Goal: Task Accomplishment & Management: Use online tool/utility

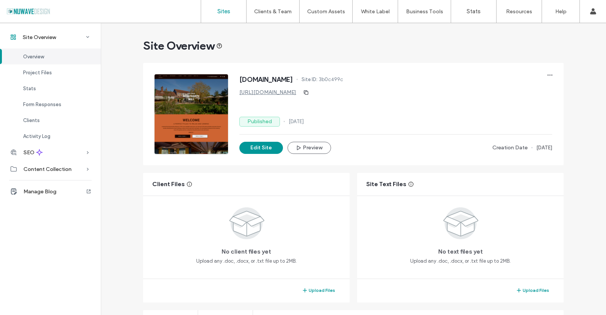
click at [217, 6] on link "Sites" at bounding box center [223, 11] width 45 height 23
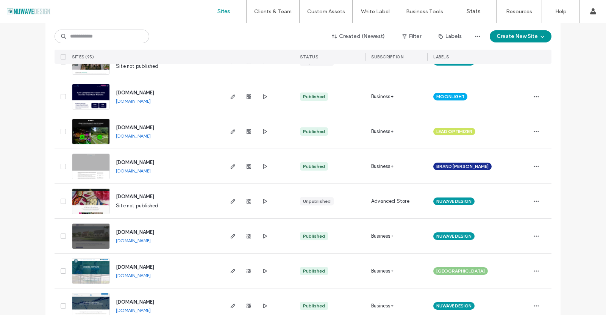
scroll to position [833, 0]
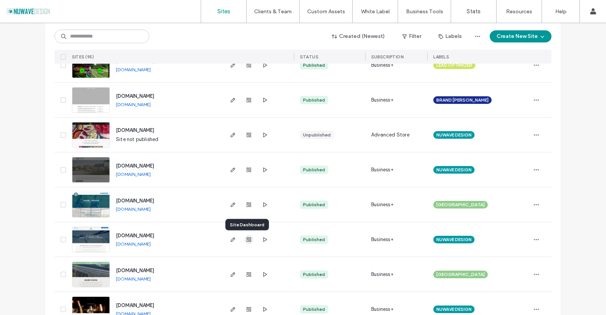
click at [248, 239] on icon "button" at bounding box center [249, 239] width 6 height 6
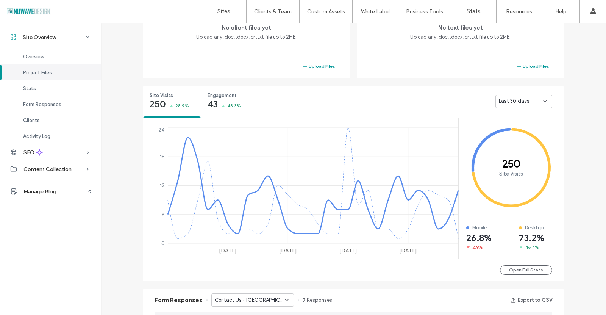
scroll to position [265, 0]
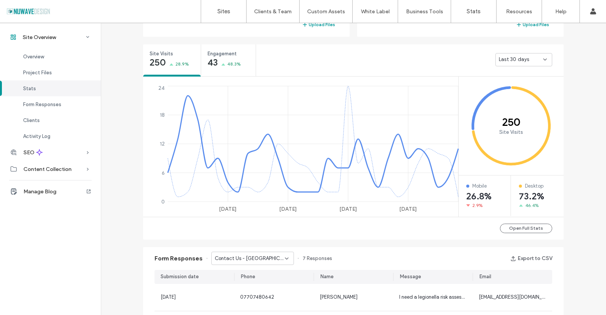
scroll to position [265, 0]
click at [215, 58] on div "Engagement 43 48.3%" at bounding box center [228, 59] width 55 height 28
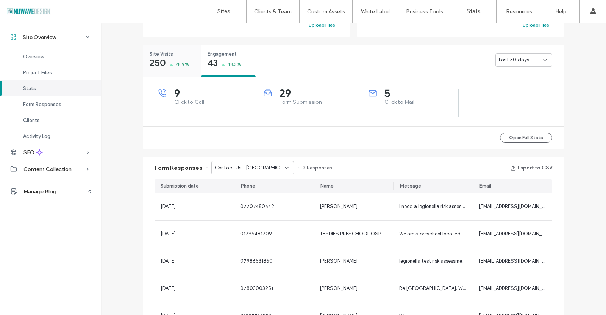
click at [155, 55] on span "Site Visits" at bounding box center [170, 54] width 40 height 8
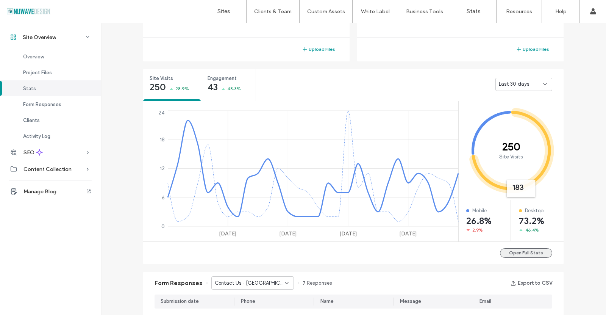
scroll to position [303, 0]
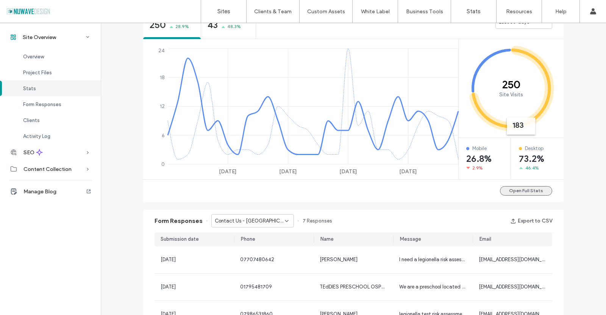
click at [516, 192] on button "Open Full Stats" at bounding box center [526, 190] width 52 height 9
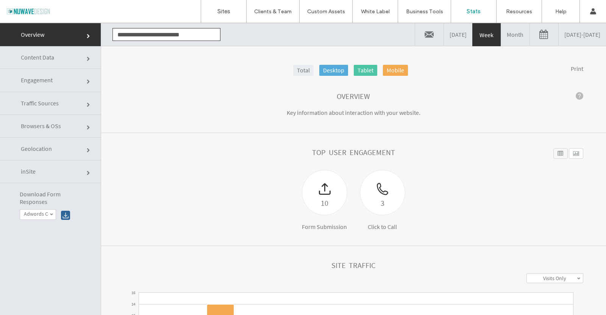
click at [530, 31] on link at bounding box center [544, 34] width 28 height 23
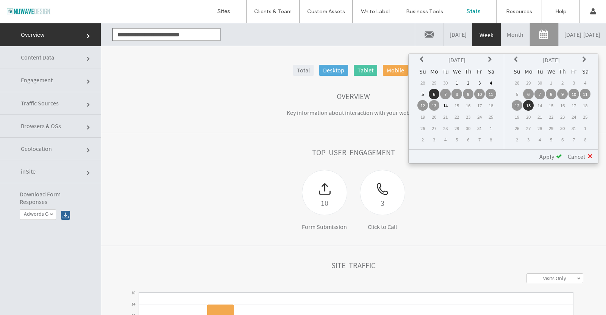
click at [421, 58] on icon at bounding box center [423, 59] width 6 height 6
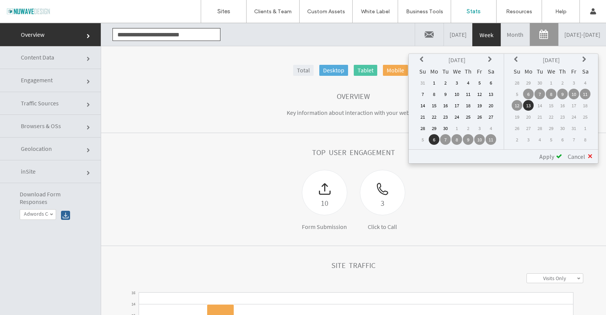
click at [421, 58] on icon at bounding box center [423, 59] width 6 height 6
click at [446, 83] on td "1" at bounding box center [445, 82] width 11 height 11
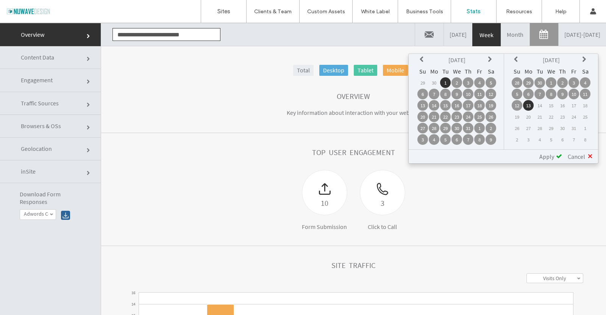
click at [530, 105] on td "13" at bounding box center [528, 105] width 11 height 11
click at [557, 155] on span at bounding box center [559, 156] width 6 height 6
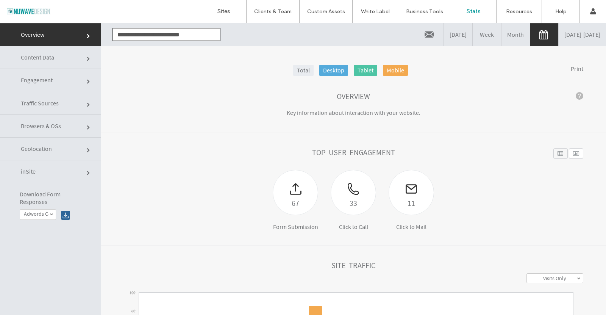
click at [324, 70] on link "Desktop" at bounding box center [333, 70] width 29 height 11
click at [304, 67] on link "Total" at bounding box center [303, 70] width 20 height 11
click at [559, 38] on link "07/01/2025 - 10/13/2025" at bounding box center [582, 34] width 47 height 23
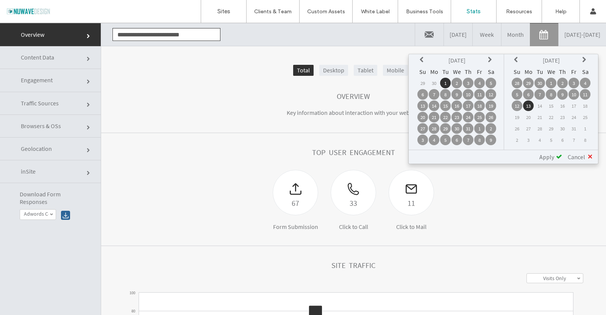
click at [422, 57] on icon at bounding box center [423, 60] width 6 height 6
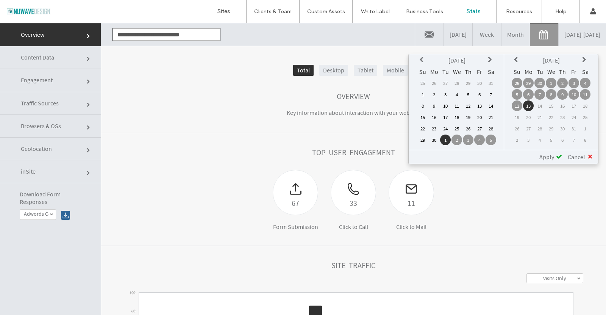
click at [422, 57] on icon at bounding box center [423, 60] width 6 height 6
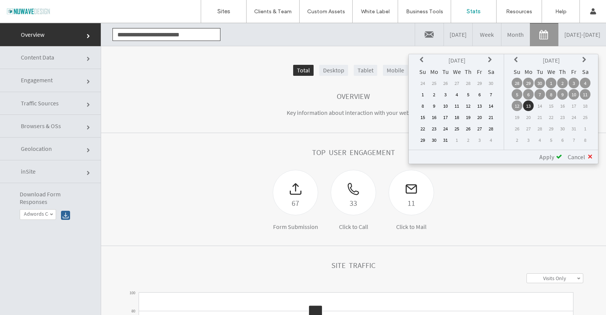
click at [422, 57] on icon at bounding box center [423, 60] width 6 height 6
click at [424, 106] on td "13" at bounding box center [422, 105] width 11 height 11
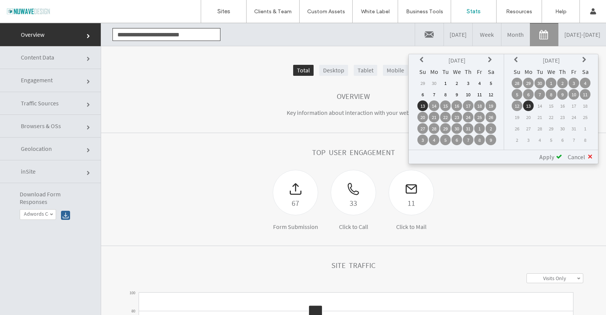
click at [435, 105] on td "14" at bounding box center [434, 105] width 11 height 11
click at [538, 158] on div "Apply" at bounding box center [548, 157] width 28 height 8
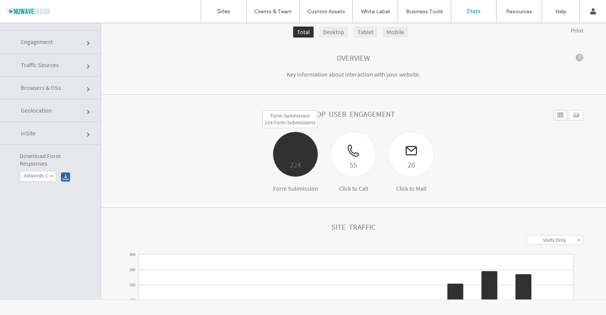
click at [287, 149] on div at bounding box center [295, 145] width 45 height 27
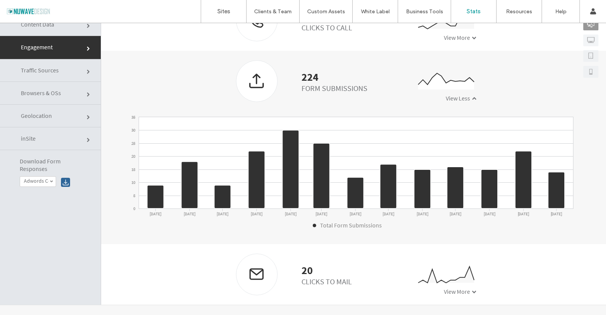
scroll to position [38, 0]
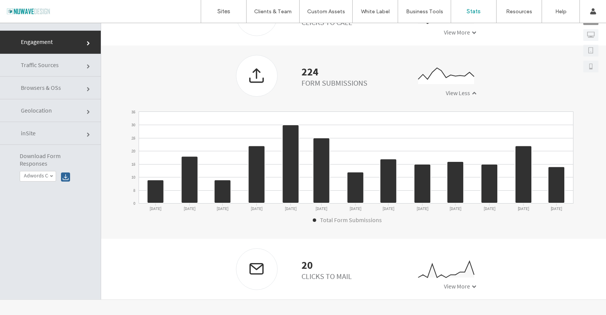
click at [51, 63] on span "Traffic Sources" at bounding box center [40, 65] width 38 height 8
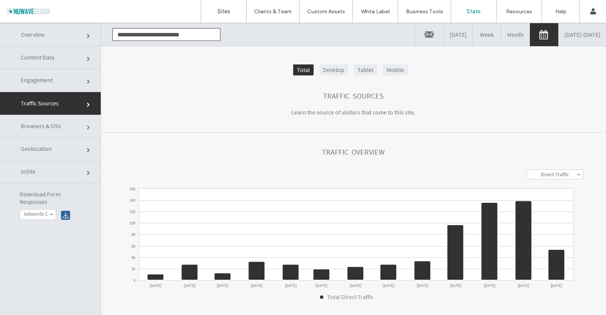
scroll to position [0, 0]
click at [502, 34] on link "Month" at bounding box center [516, 34] width 28 height 23
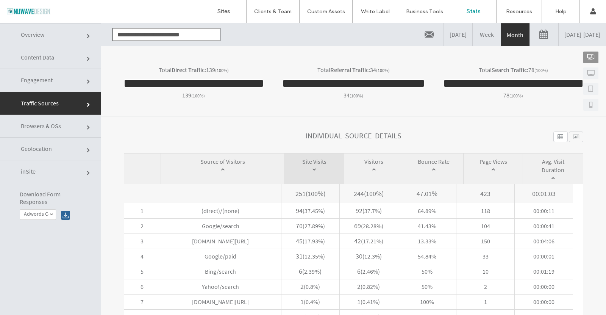
scroll to position [295, 0]
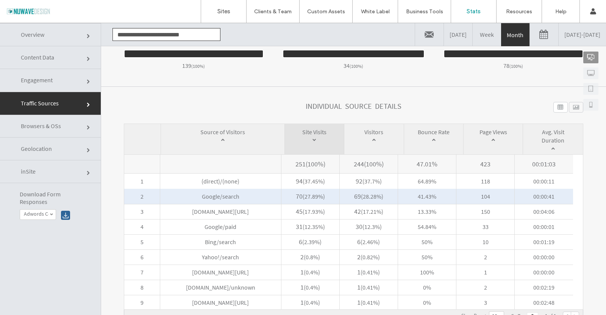
click at [305, 199] on span "( 27.89% )" at bounding box center [314, 196] width 22 height 8
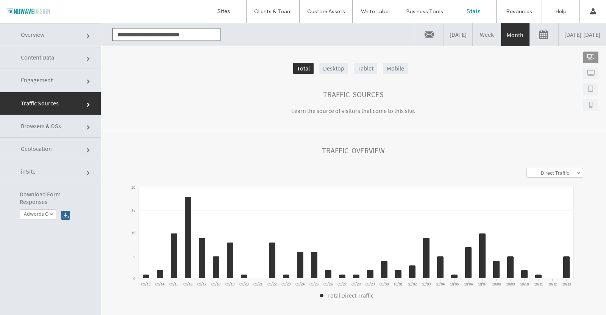
scroll to position [0, 0]
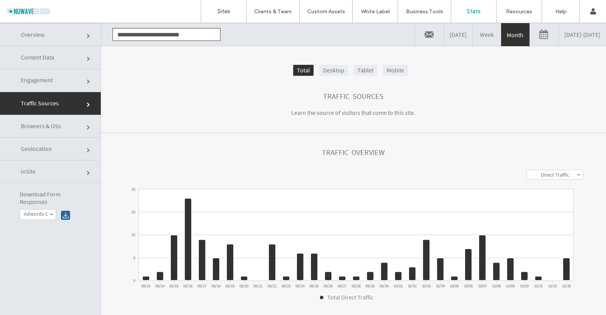
click at [530, 36] on link at bounding box center [544, 34] width 28 height 23
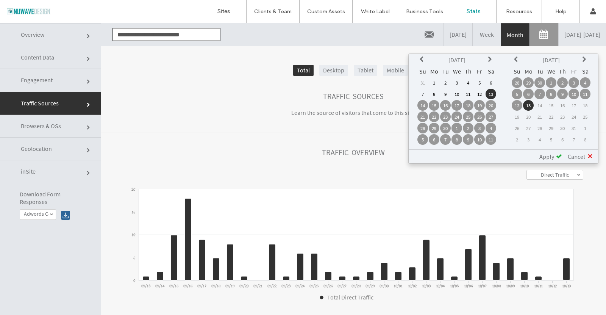
click at [434, 80] on td "1" at bounding box center [434, 82] width 11 height 11
click at [514, 60] on icon at bounding box center [517, 59] width 6 height 6
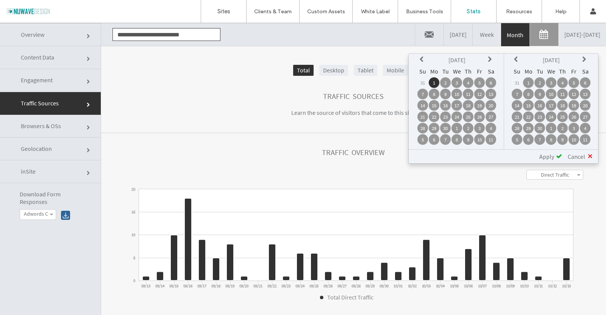
click at [585, 139] on td "11" at bounding box center [585, 139] width 11 height 11
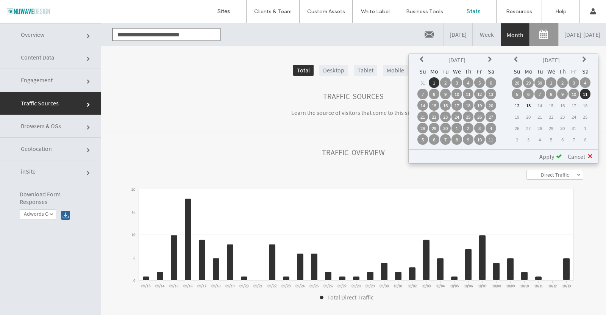
click at [513, 57] on th at bounding box center [517, 60] width 11 height 11
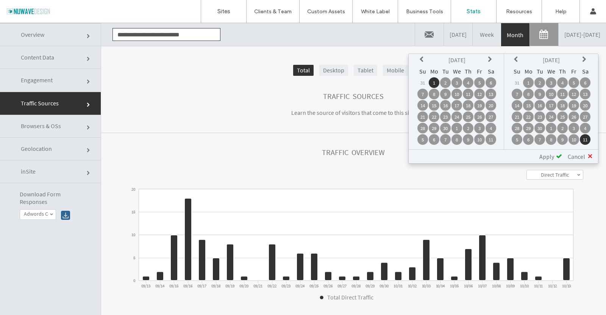
click at [537, 128] on td "30" at bounding box center [540, 128] width 11 height 11
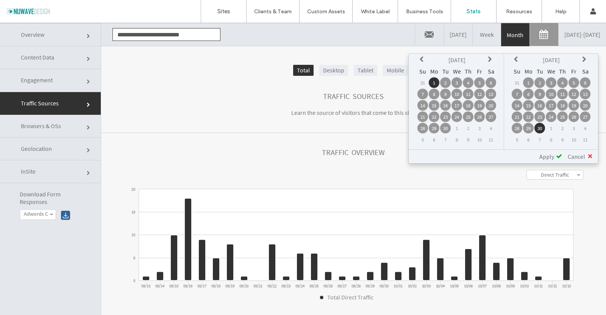
click at [550, 155] on span "Apply" at bounding box center [546, 157] width 15 height 8
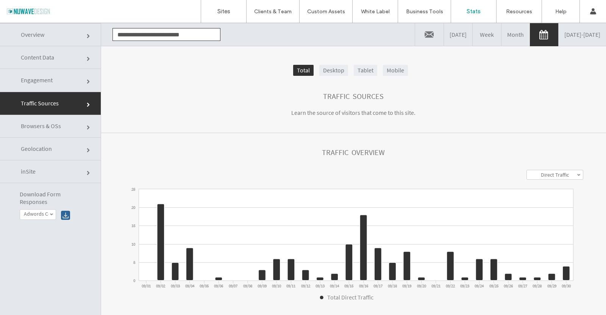
click at [530, 34] on link at bounding box center [544, 34] width 28 height 23
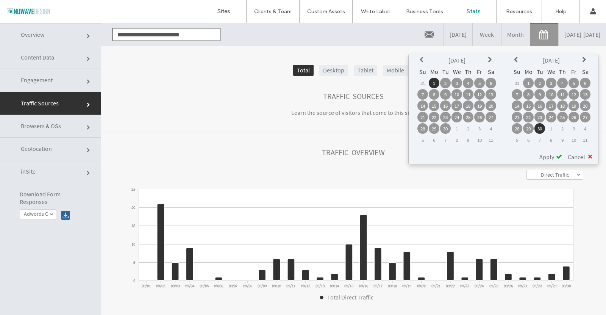
click at [421, 59] on icon at bounding box center [423, 60] width 6 height 6
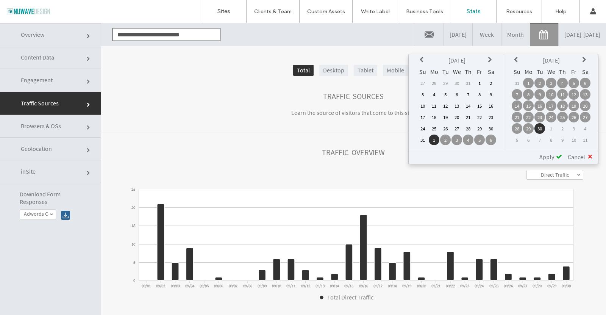
click at [421, 59] on icon at bounding box center [423, 60] width 6 height 6
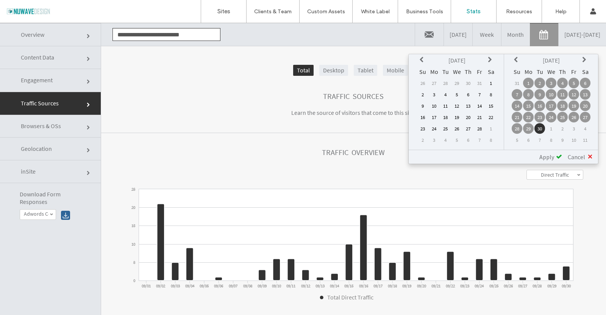
click at [421, 59] on icon at bounding box center [423, 60] width 6 height 6
click at [445, 83] on td "1" at bounding box center [445, 83] width 11 height 11
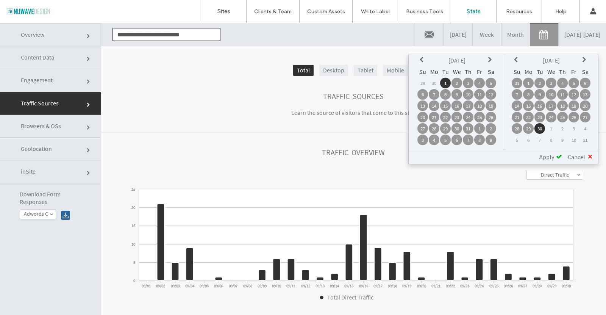
click at [516, 61] on icon at bounding box center [517, 60] width 6 height 6
click at [516, 60] on icon at bounding box center [517, 60] width 6 height 6
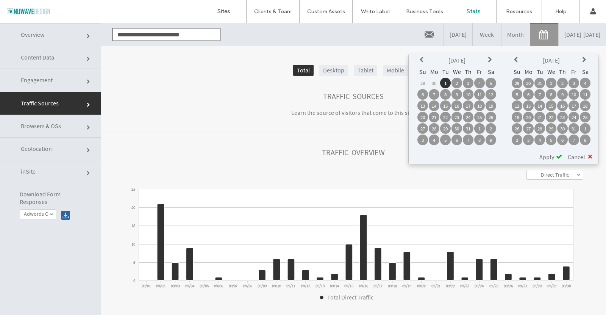
click at [516, 60] on icon at bounding box center [517, 60] width 6 height 6
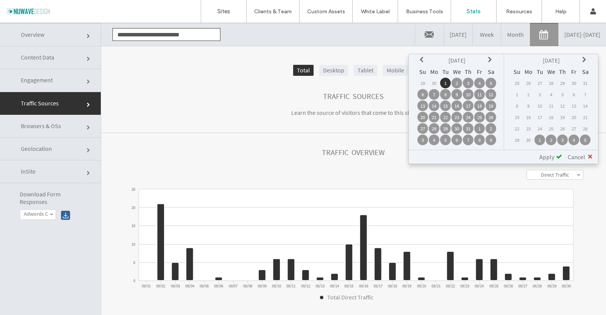
click at [516, 60] on th at bounding box center [517, 60] width 11 height 11
click at [580, 62] on table "Sep 2024 Su Mo Tu We Th Fr Sa 25 26 27 28 29 30 31 1 2 3 4 5 6 7 8 9 10 11 12 1…" at bounding box center [551, 100] width 80 height 92
click at [585, 59] on icon at bounding box center [585, 60] width 6 height 6
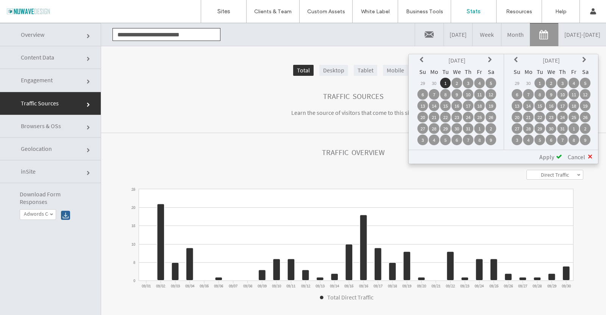
click at [559, 128] on td "31" at bounding box center [562, 128] width 11 height 11
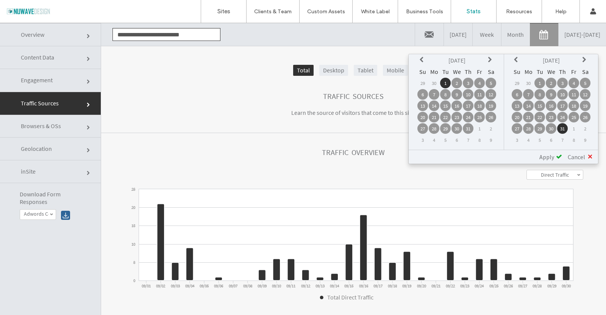
click at [549, 155] on span "Apply" at bounding box center [546, 157] width 15 height 8
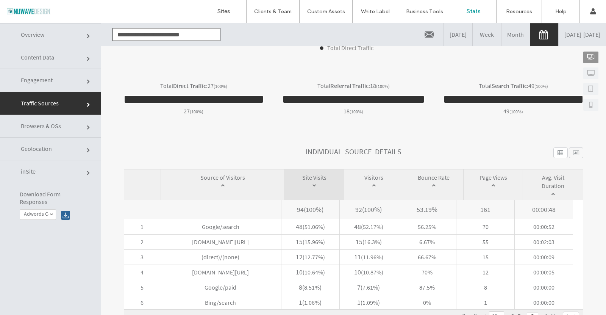
click at [502, 33] on link "Month" at bounding box center [516, 34] width 28 height 23
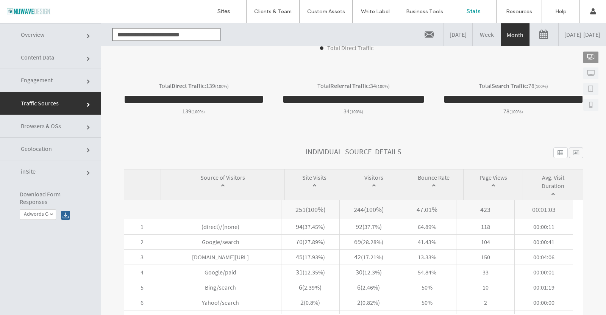
click at [46, 146] on span "Geolocation" at bounding box center [36, 149] width 31 height 8
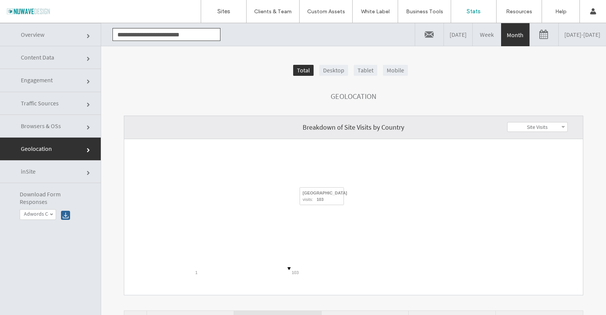
click at [347, 210] on icon "A chart." at bounding box center [349, 207] width 4 height 8
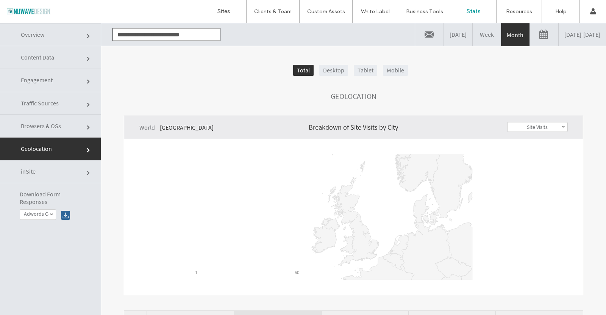
click at [530, 40] on link at bounding box center [544, 34] width 28 height 23
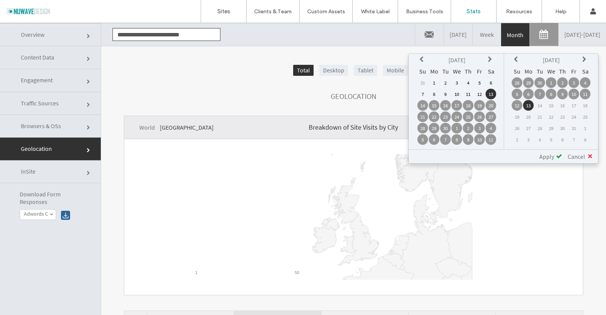
click at [528, 105] on td "13" at bounding box center [528, 105] width 11 height 11
click at [419, 59] on th at bounding box center [422, 60] width 11 height 11
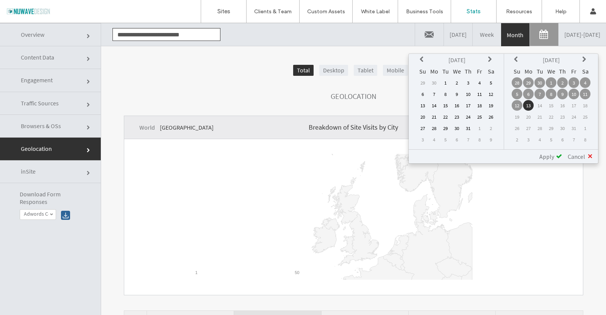
click at [419, 59] on th at bounding box center [422, 60] width 11 height 11
click at [465, 80] on td "1" at bounding box center [468, 82] width 11 height 11
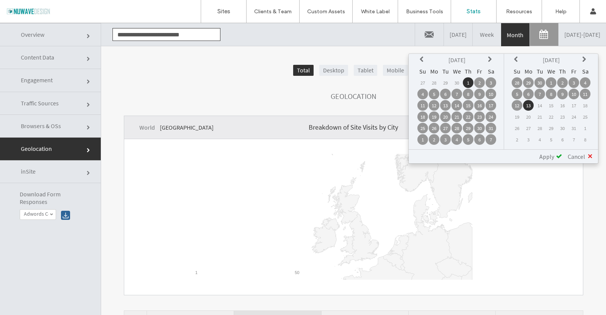
click at [554, 157] on span "Apply" at bounding box center [546, 157] width 15 height 8
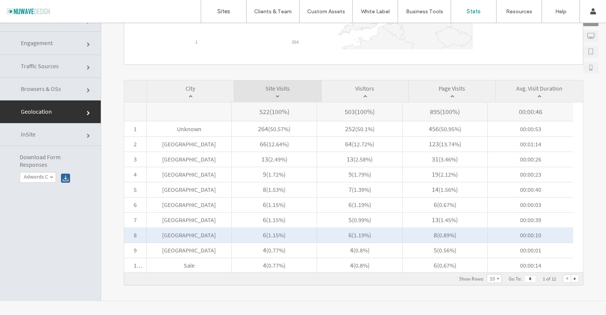
scroll to position [38, 0]
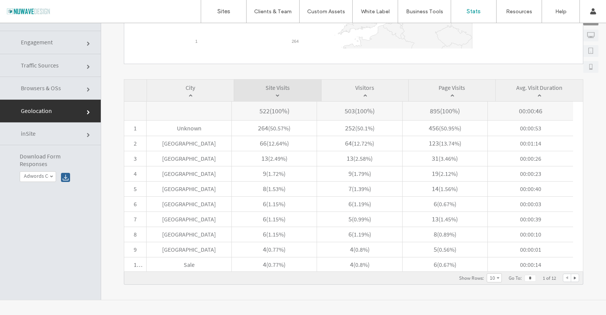
click at [571, 276] on div at bounding box center [575, 278] width 8 height 8
type input "*"
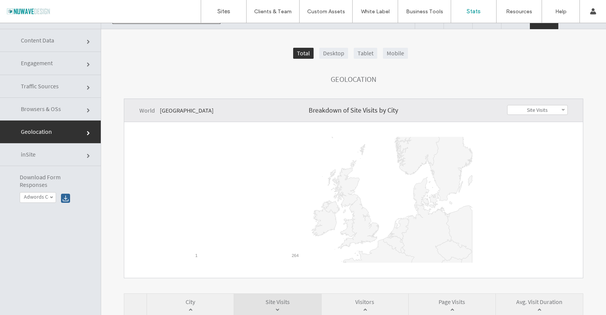
scroll to position [0, 0]
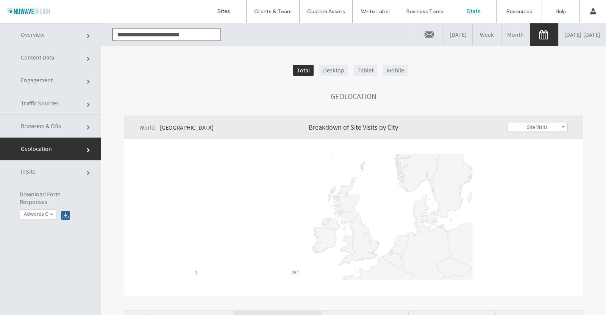
click at [43, 170] on link "inSite" at bounding box center [50, 171] width 101 height 23
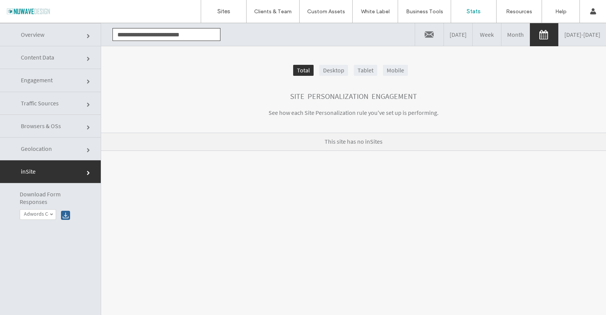
click at [324, 71] on link "Desktop" at bounding box center [333, 70] width 29 height 11
click at [290, 76] on div "Total Desktop Tablet Mobile" at bounding box center [354, 71] width 460 height 12
click at [303, 73] on link "Total" at bounding box center [303, 70] width 20 height 11
click at [36, 39] on link "Overview" at bounding box center [50, 34] width 101 height 23
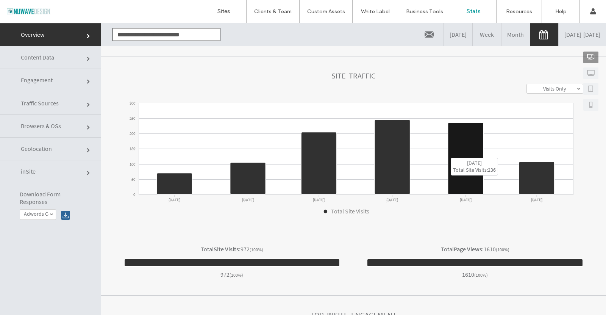
scroll to position [38, 0]
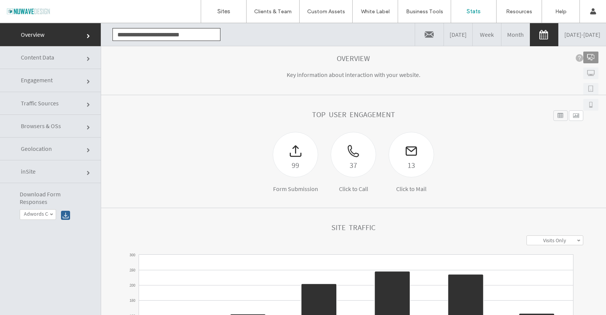
drag, startPoint x: 36, startPoint y: 86, endPoint x: 75, endPoint y: 77, distance: 39.2
click at [36, 86] on link "Engagement" at bounding box center [50, 80] width 101 height 23
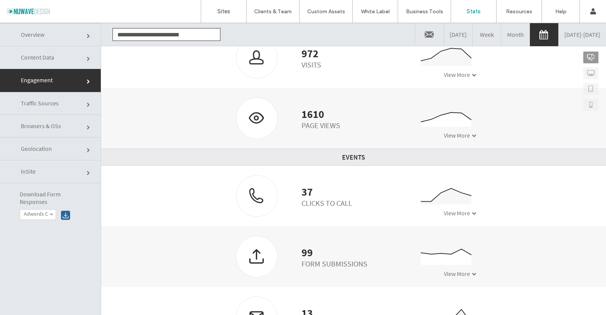
scroll to position [132, 0]
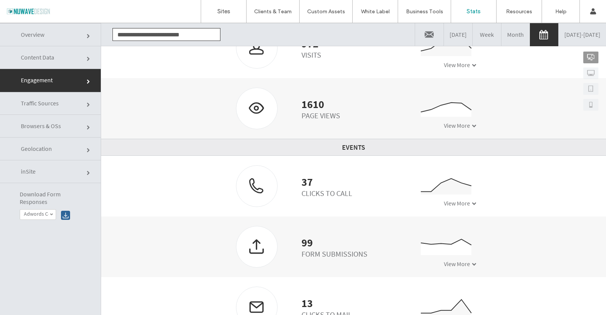
click at [461, 186] on icon at bounding box center [446, 187] width 50 height 16
click at [472, 204] on span at bounding box center [474, 203] width 5 height 5
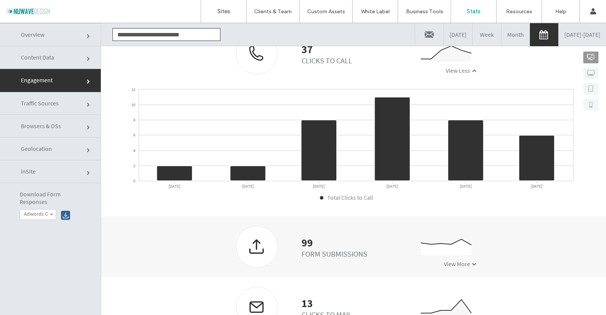
scroll to position [265, 0]
click at [469, 258] on icon "0 10 20 30 May '25 Jul '25 Sep '25" at bounding box center [439, 252] width 76 height 38
click at [469, 259] on icon "0 10 20 30 May '25 Jul '25 Sep '25" at bounding box center [439, 252] width 76 height 38
click at [472, 264] on span at bounding box center [474, 264] width 5 height 5
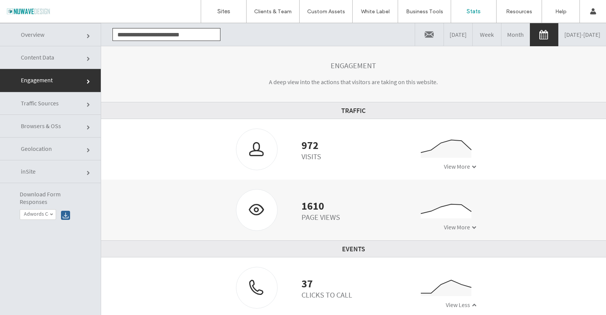
scroll to position [0, 0]
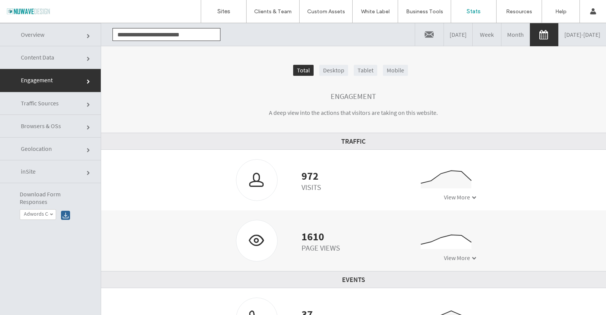
click at [40, 38] on span "Overview" at bounding box center [32, 35] width 23 height 8
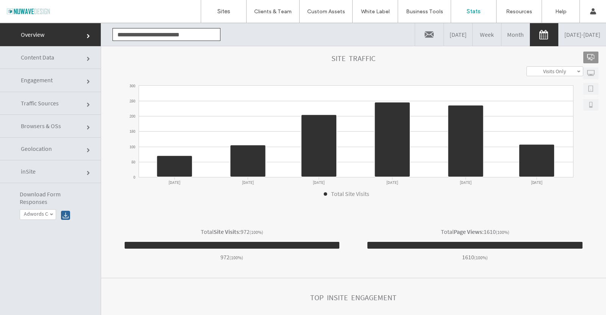
click at [43, 107] on link "Traffic Sources" at bounding box center [50, 103] width 101 height 23
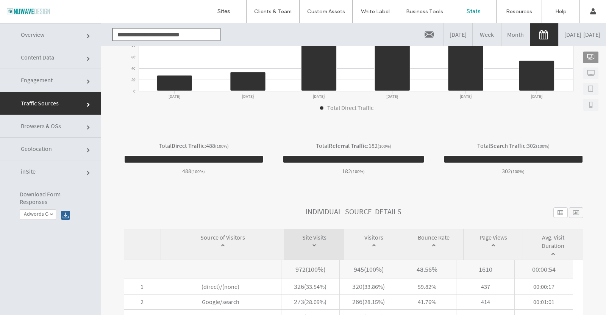
scroll to position [76, 0]
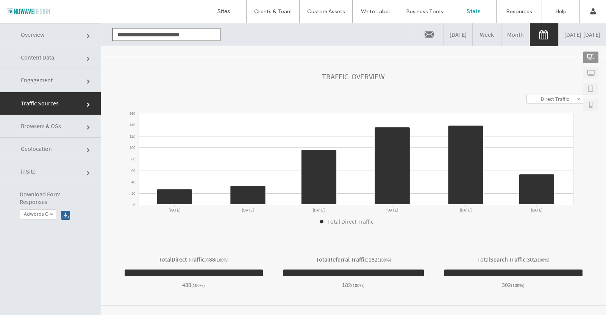
click at [33, 199] on span "Download Form Responses" at bounding box center [55, 198] width 70 height 14
click at [45, 31] on link "Overview" at bounding box center [50, 34] width 101 height 23
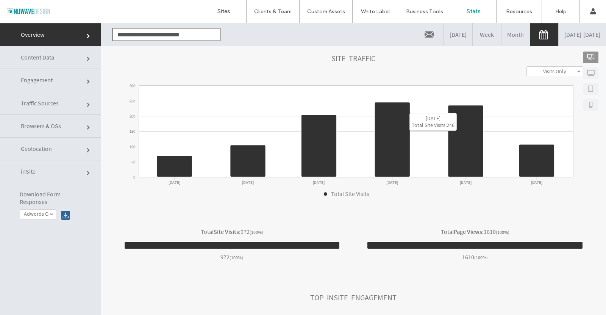
scroll to position [56, 0]
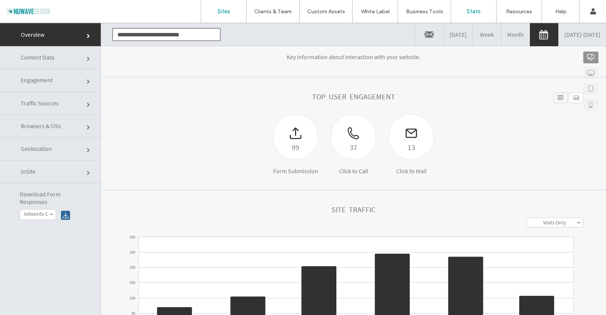
click at [230, 11] on link "Sites" at bounding box center [223, 11] width 45 height 23
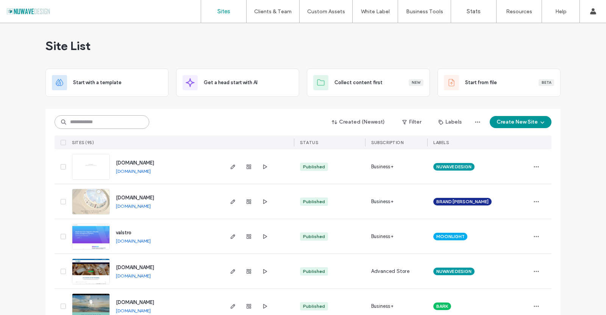
click at [120, 125] on input at bounding box center [102, 122] width 95 height 14
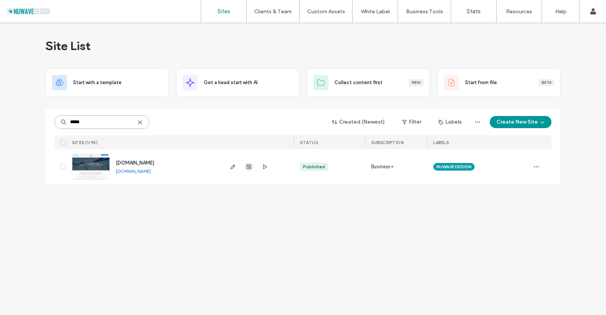
type input "*****"
click at [249, 167] on use "button" at bounding box center [249, 166] width 5 height 5
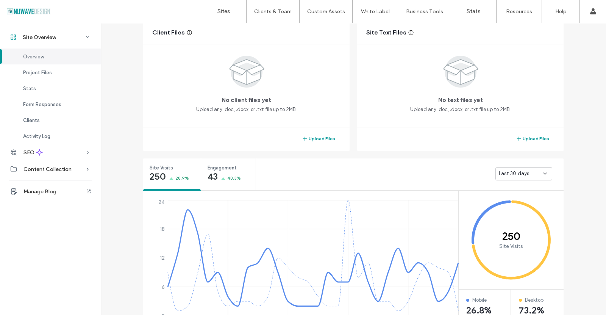
scroll to position [265, 0]
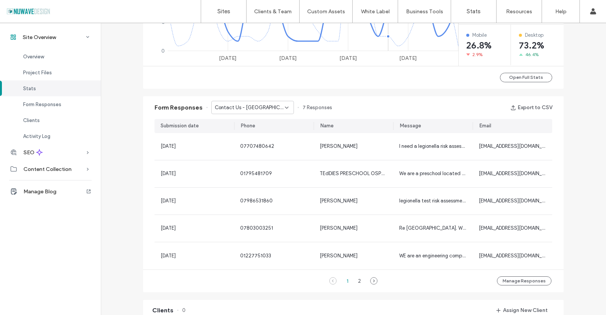
scroll to position [417, 0]
click at [284, 106] on icon at bounding box center [287, 107] width 6 height 6
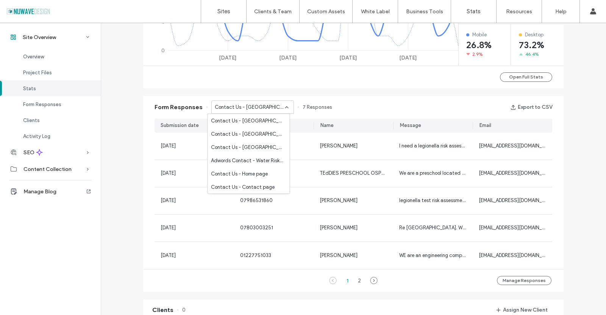
scroll to position [0, 0]
click at [261, 136] on span "Adwords Contact - Water Risk Assessment page" at bounding box center [247, 134] width 73 height 8
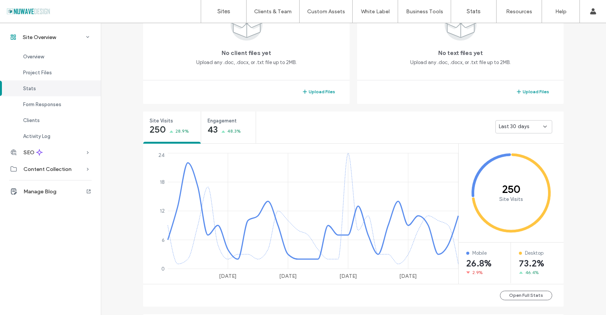
scroll to position [120, 0]
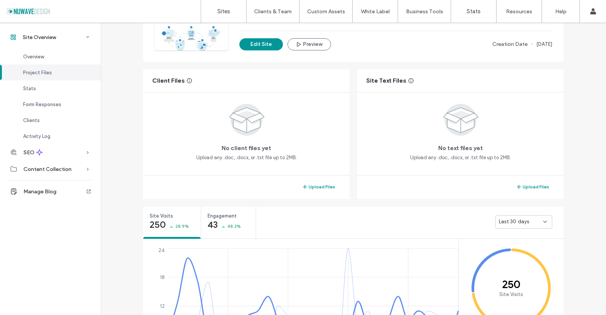
scroll to position [227, 0]
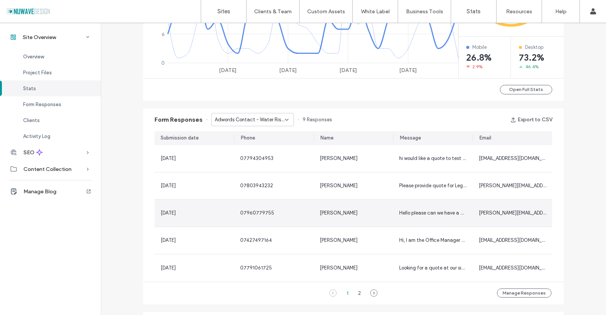
scroll to position [455, 0]
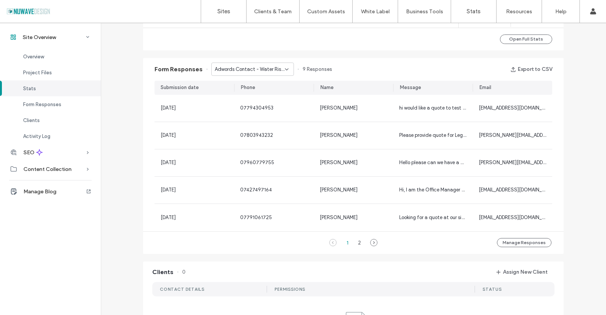
click at [284, 70] on icon at bounding box center [287, 69] width 6 height 6
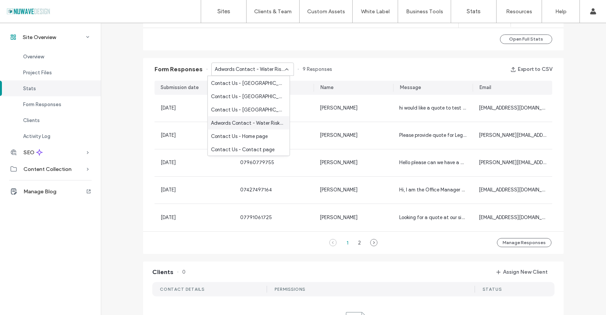
scroll to position [93, 0]
click at [262, 147] on span "Contact Us - Contact page" at bounding box center [243, 149] width 64 height 8
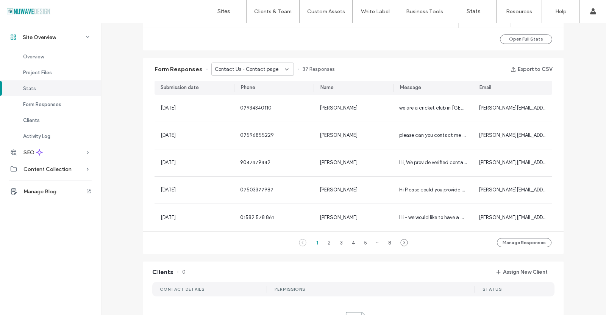
click at [278, 70] on div "Contact Us - Contact page" at bounding box center [250, 70] width 70 height 8
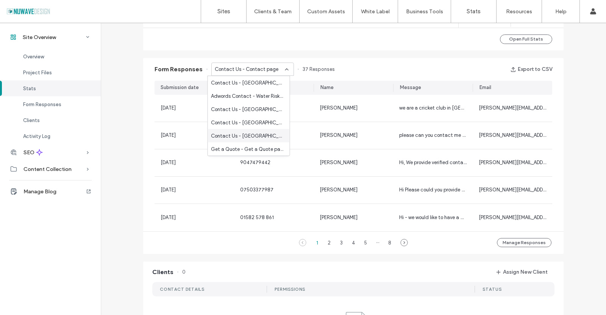
click at [267, 132] on span "Contact Us - Berkshire page" at bounding box center [247, 136] width 73 height 8
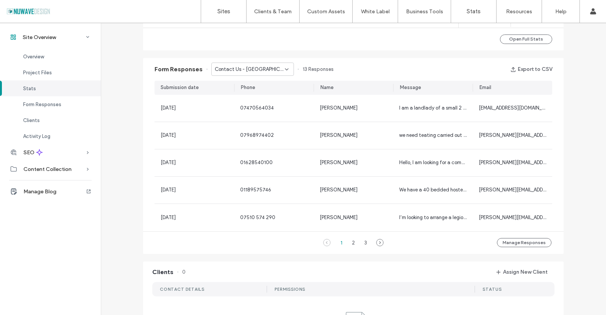
click at [271, 68] on span "Contact Us - Berkshire page" at bounding box center [250, 70] width 70 height 8
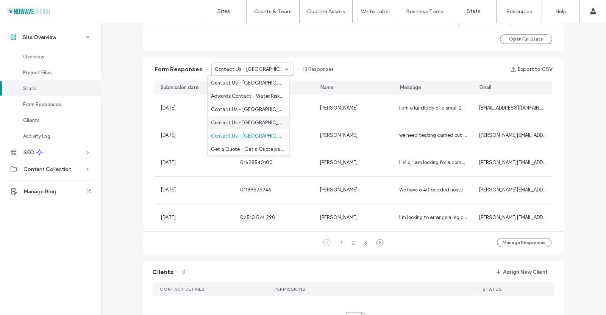
click at [247, 123] on span "Contact Us - Buckinghamshire page" at bounding box center [247, 123] width 73 height 8
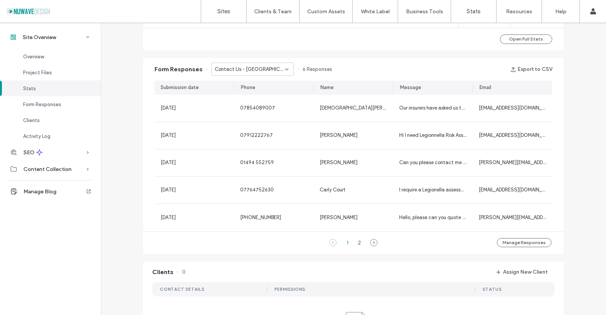
click at [272, 71] on span "Contact Us - Buckinghamshire page" at bounding box center [250, 70] width 70 height 8
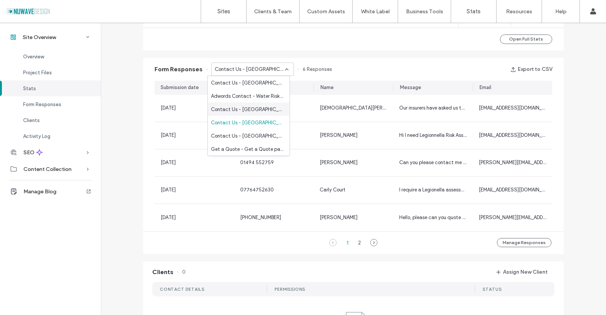
click at [254, 108] on span "Contact Us - London page" at bounding box center [247, 109] width 73 height 8
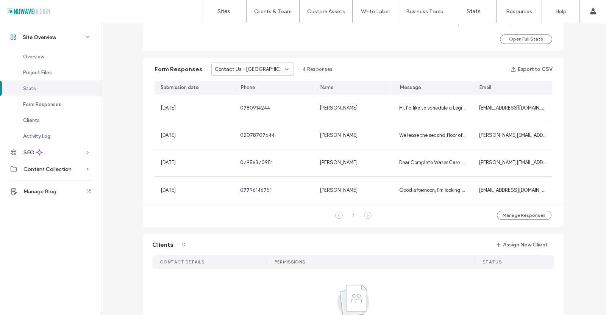
click at [271, 70] on div "Contact Us - London page" at bounding box center [250, 70] width 70 height 8
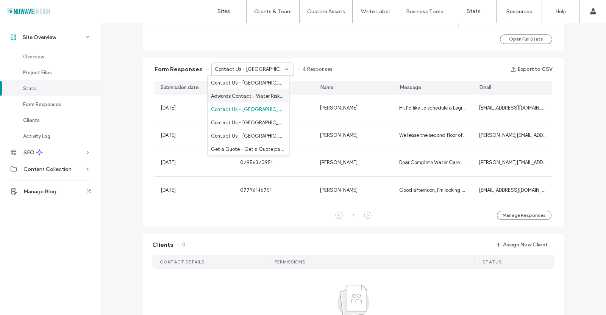
click at [255, 100] on div "Adwords Contact - Water Risk Assessment page" at bounding box center [249, 95] width 82 height 13
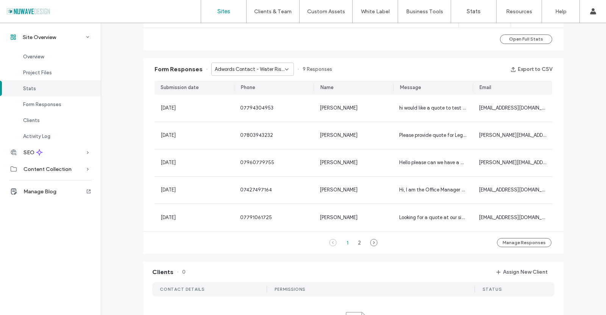
click at [225, 12] on label "Sites" at bounding box center [223, 11] width 13 height 7
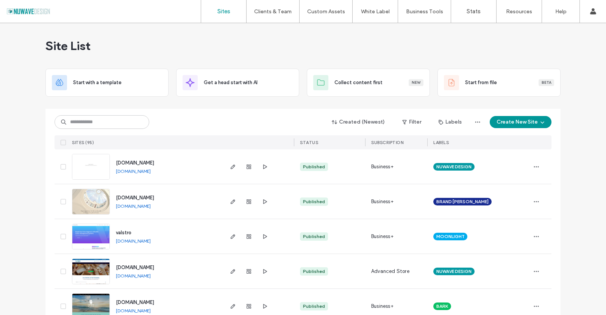
click at [87, 233] on img at bounding box center [90, 250] width 37 height 52
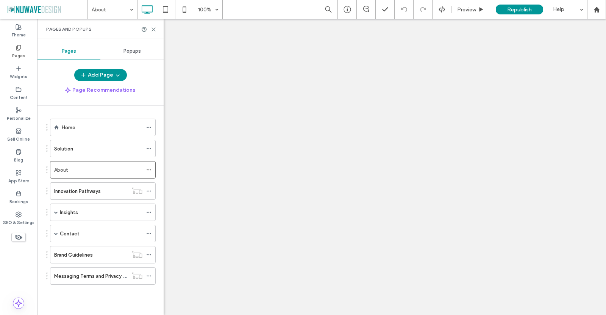
click at [156, 30] on div at bounding box center [303, 157] width 606 height 315
click at [154, 29] on icon at bounding box center [154, 30] width 6 height 6
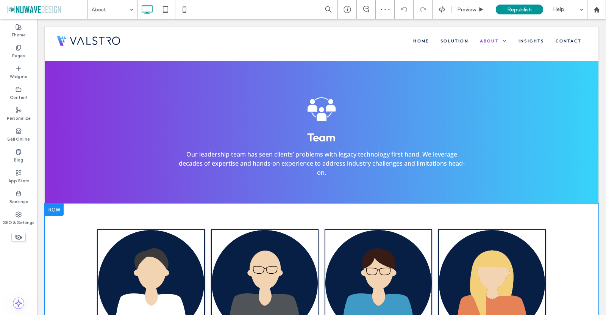
scroll to position [492, 0]
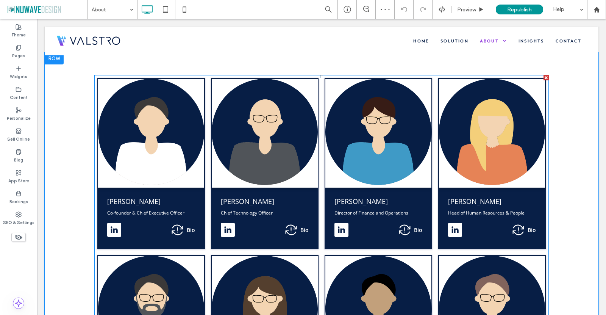
click at [109, 177] on span at bounding box center [321, 252] width 455 height 354
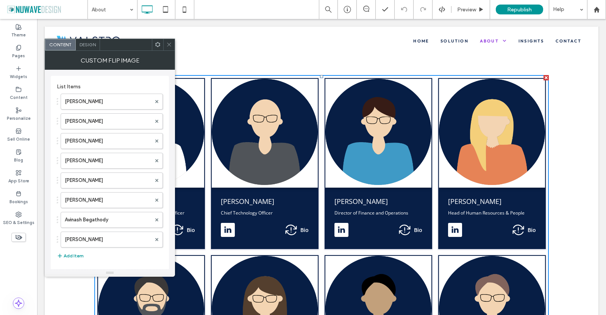
click at [83, 48] on div "Design" at bounding box center [88, 44] width 24 height 11
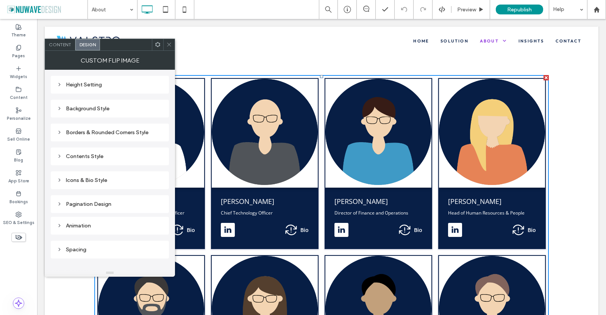
click at [62, 129] on div "Borders & Rounded Corners Style" at bounding box center [110, 132] width 106 height 6
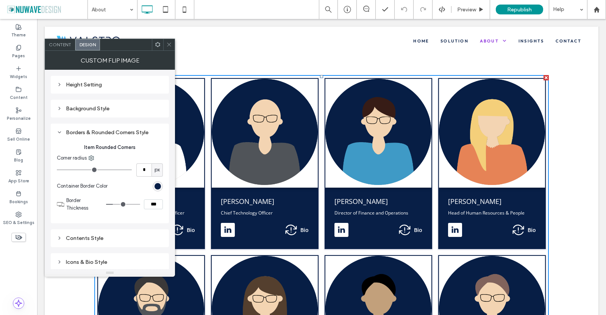
type input "*"
type input "***"
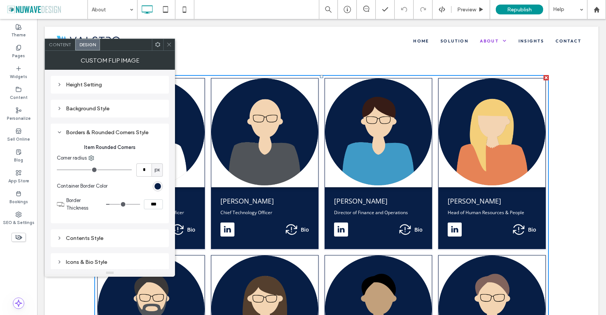
type input "*"
click at [112, 204] on input "range" at bounding box center [123, 204] width 34 height 1
click at [159, 184] on div "rgb(8, 31, 71)" at bounding box center [158, 186] width 6 height 6
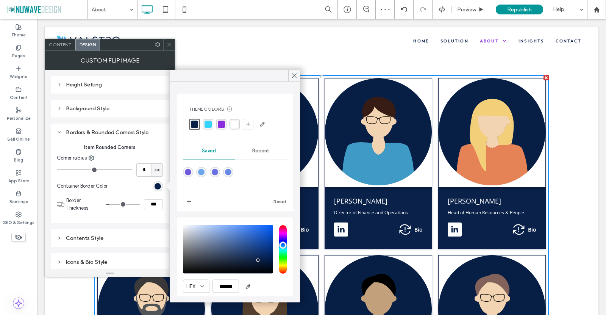
click at [197, 128] on div "rgba(8, 31, 71, 1)" at bounding box center [194, 124] width 11 height 11
drag, startPoint x: 292, startPoint y: 76, endPoint x: 166, endPoint y: 33, distance: 133.3
click at [292, 76] on icon at bounding box center [294, 75] width 7 height 7
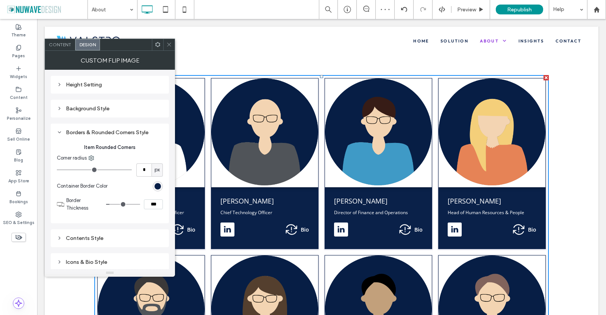
click at [166, 42] on div at bounding box center [168, 44] width 11 height 11
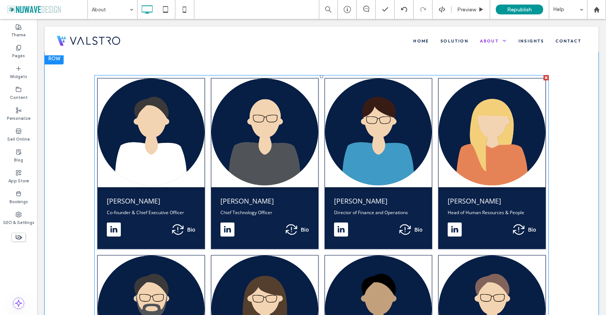
click at [176, 217] on span at bounding box center [321, 252] width 455 height 354
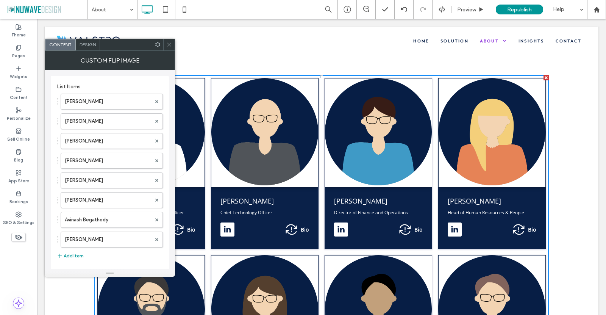
click at [85, 46] on span "Design" at bounding box center [88, 45] width 16 height 6
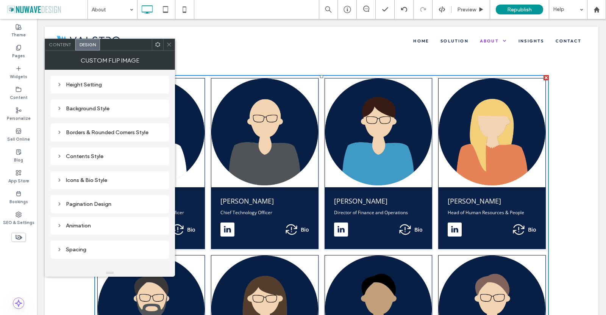
click at [61, 179] on icon at bounding box center [59, 179] width 5 height 5
click at [60, 180] on use at bounding box center [59, 180] width 3 height 2
click at [61, 42] on span "Content" at bounding box center [60, 45] width 22 height 6
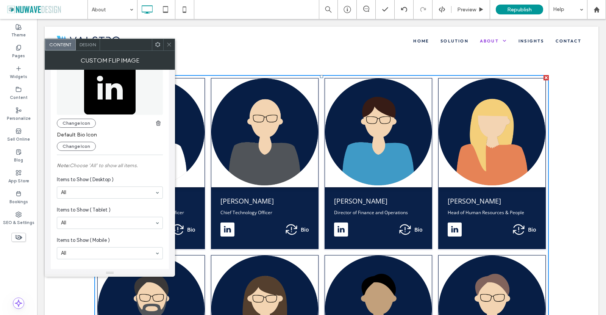
scroll to position [225, 0]
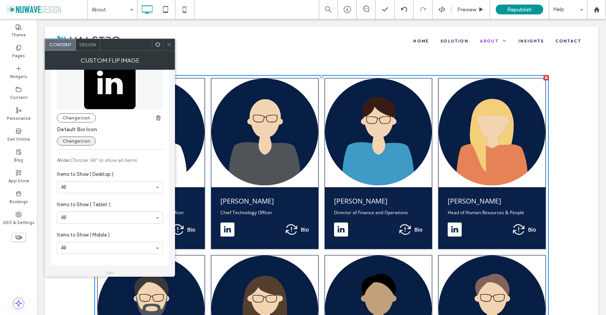
click at [75, 142] on button "Change Icon" at bounding box center [76, 140] width 39 height 9
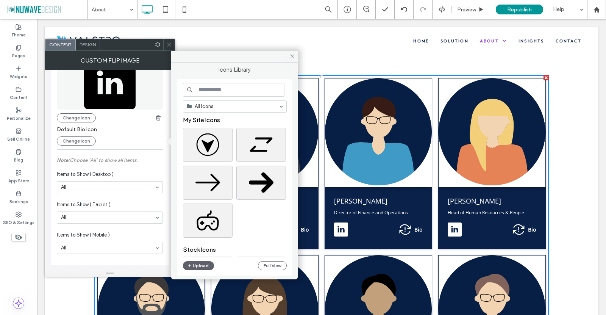
click at [172, 43] on div at bounding box center [168, 44] width 11 height 11
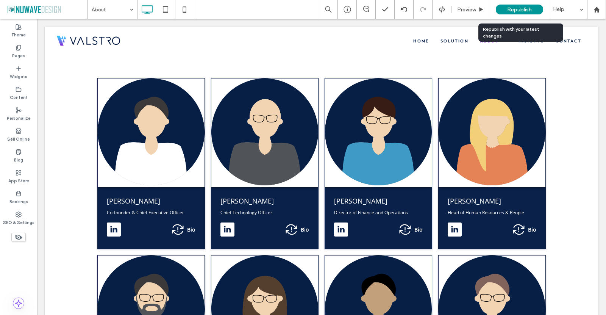
click at [521, 12] on span "Republish" at bounding box center [519, 9] width 25 height 6
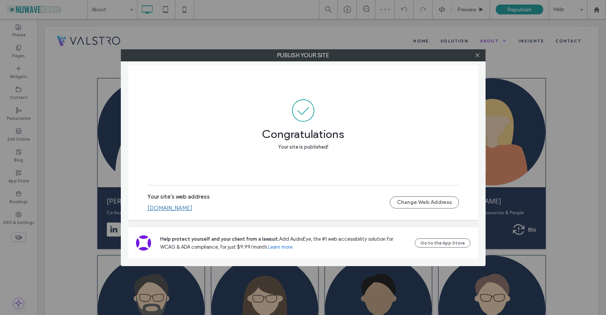
click at [211, 213] on div "Your site's web address valstro.multiscreensite.com Change Web Address" at bounding box center [303, 202] width 312 height 24
click at [192, 211] on link "valstro.multiscreensite.com" at bounding box center [169, 208] width 45 height 7
click at [477, 57] on icon at bounding box center [478, 55] width 6 height 6
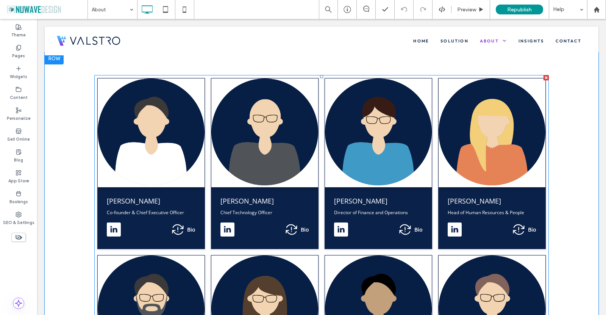
click at [492, 195] on span at bounding box center [321, 252] width 455 height 354
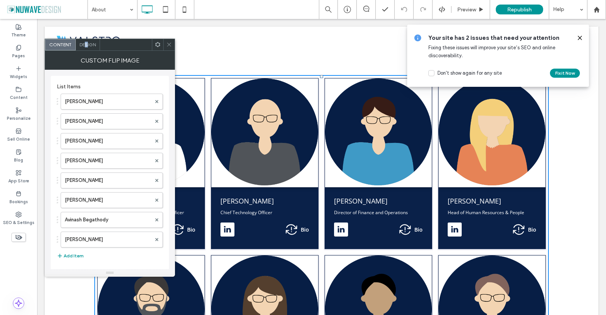
click at [86, 40] on div "Design" at bounding box center [88, 44] width 24 height 11
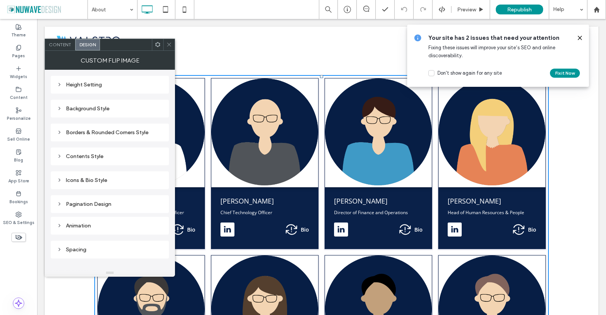
click at [63, 43] on span "Content" at bounding box center [60, 45] width 22 height 6
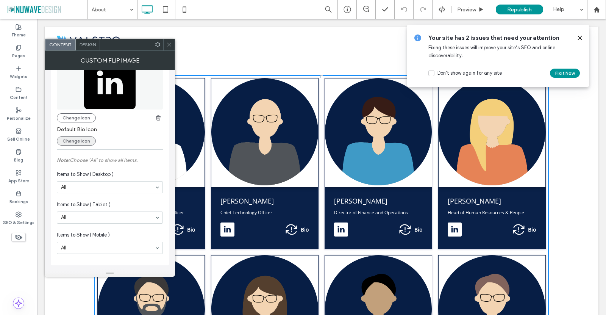
click at [81, 144] on button "Change Icon" at bounding box center [76, 140] width 39 height 9
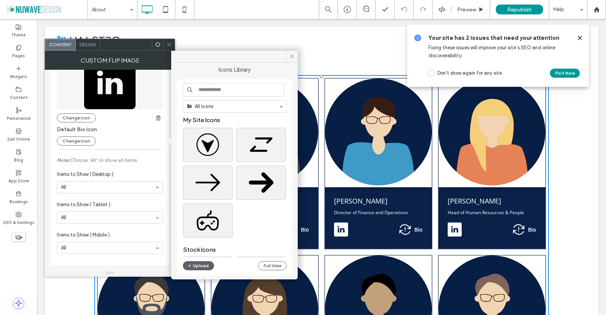
click at [577, 38] on icon at bounding box center [580, 38] width 6 height 6
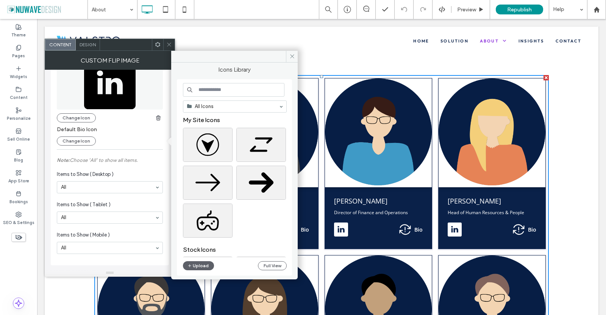
click at [582, 141] on div "Steve has over 35 years of experience leading global sales organizations in cap…" at bounding box center [322, 251] width 554 height 399
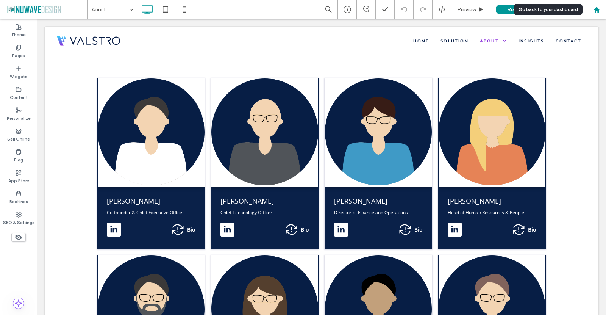
click at [601, 8] on div at bounding box center [597, 9] width 18 height 6
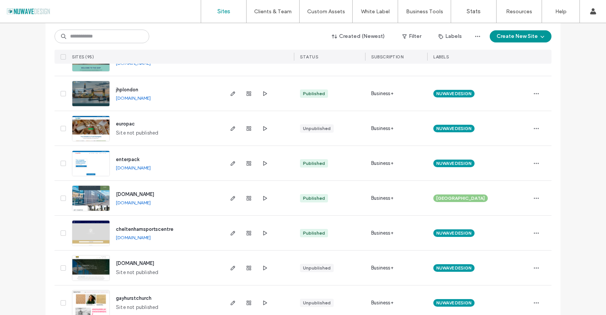
scroll to position [265, 0]
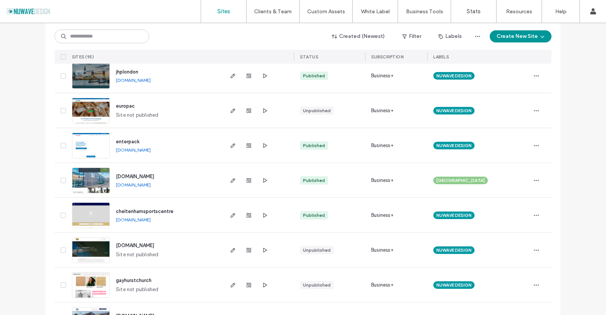
click at [151, 219] on link "[DOMAIN_NAME]" at bounding box center [133, 220] width 35 height 6
click at [100, 213] on img at bounding box center [90, 229] width 37 height 52
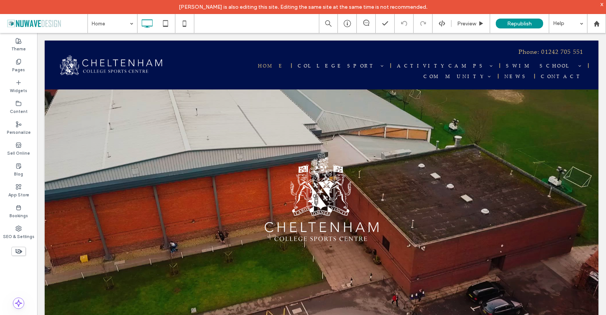
click at [602, 5] on div "x" at bounding box center [601, 4] width 3 height 6
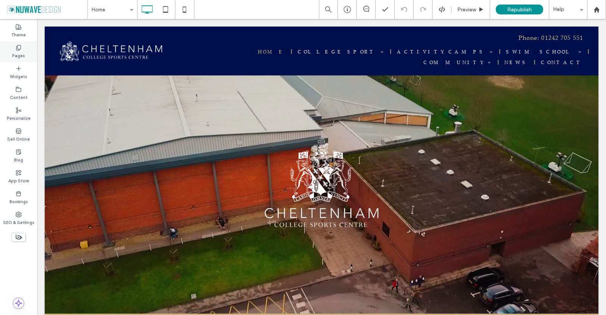
click at [10, 53] on div "Pages" at bounding box center [18, 51] width 37 height 21
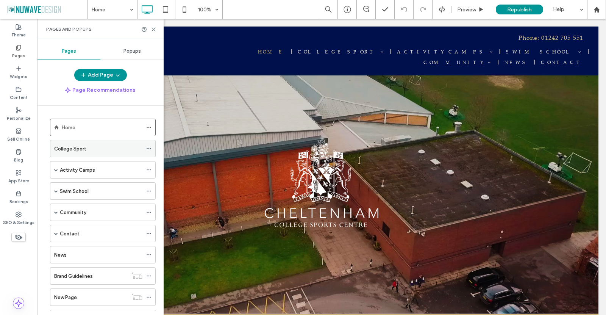
click at [67, 149] on label "College Sport" at bounding box center [70, 148] width 32 height 13
click at [153, 30] on use at bounding box center [153, 29] width 3 height 3
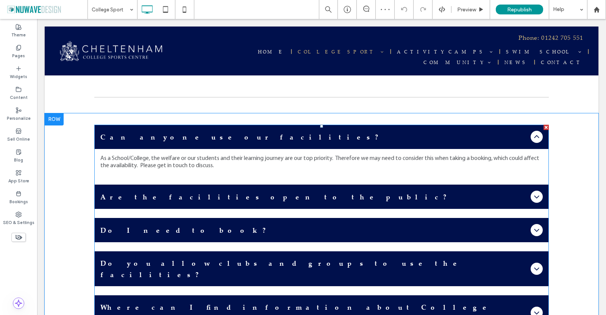
scroll to position [1667, 0]
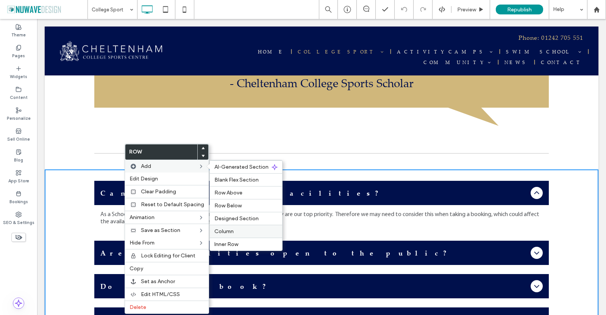
click at [230, 228] on span "Column" at bounding box center [223, 231] width 19 height 6
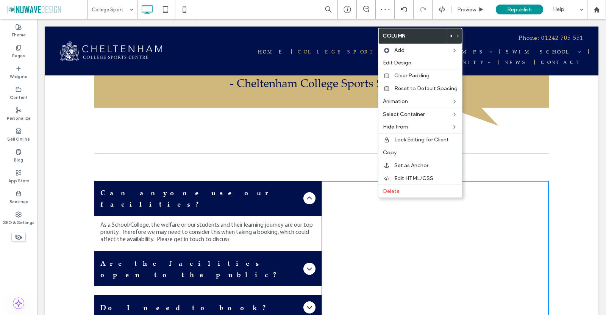
click at [450, 35] on icon at bounding box center [451, 35] width 3 height 3
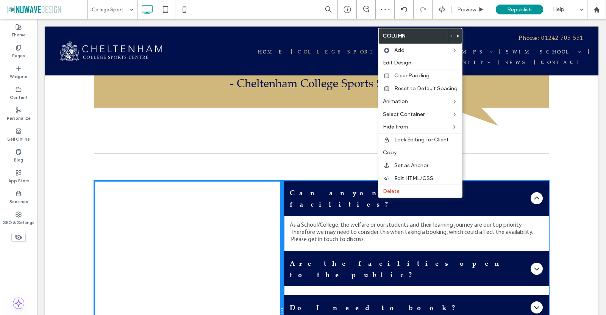
drag, startPoint x: 317, startPoint y: 200, endPoint x: 287, endPoint y: 199, distance: 29.6
click at [287, 199] on div "Click To Paste Click To Paste Can anyone use our facilities? As a School/Colleg…" at bounding box center [321, 311] width 455 height 261
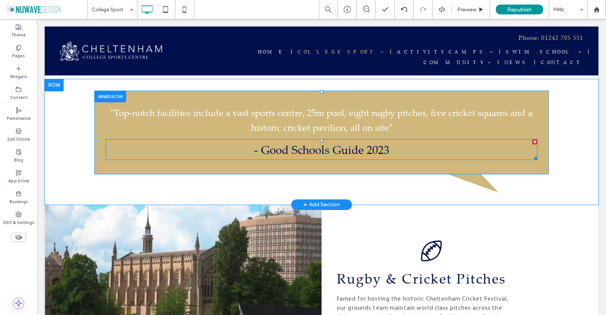
scroll to position [341, 0]
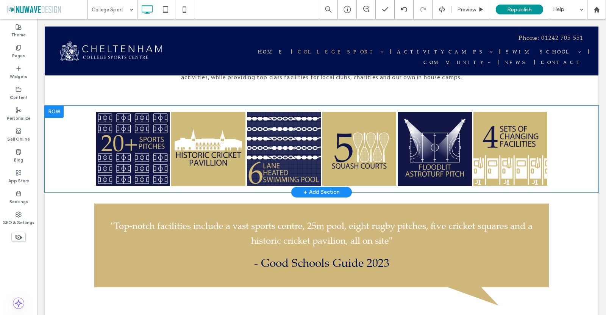
click at [59, 108] on div at bounding box center [54, 112] width 19 height 12
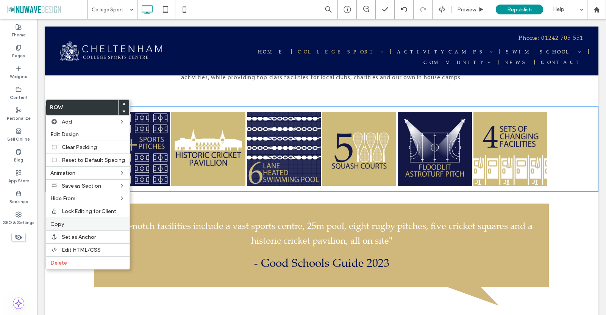
click at [73, 224] on label "Copy" at bounding box center [87, 224] width 75 height 6
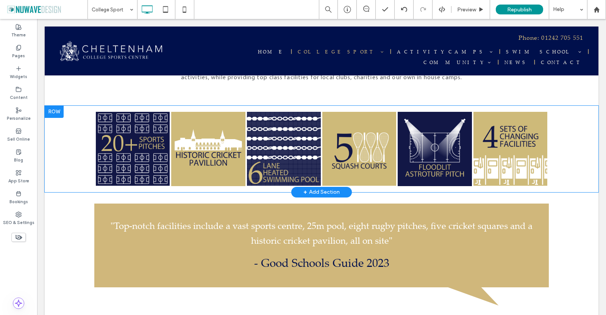
click at [58, 106] on div at bounding box center [54, 112] width 19 height 12
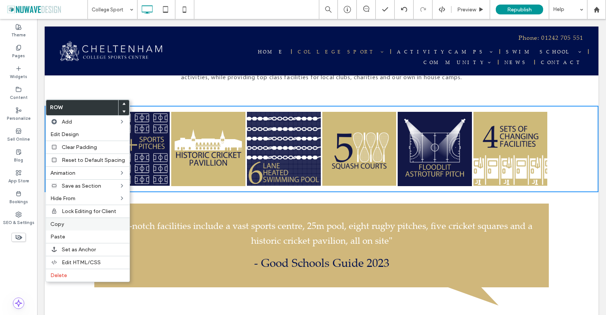
click at [61, 222] on span "Copy" at bounding box center [57, 224] width 14 height 6
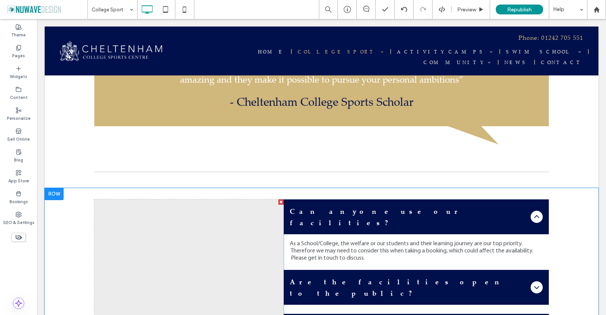
scroll to position [1630, 0]
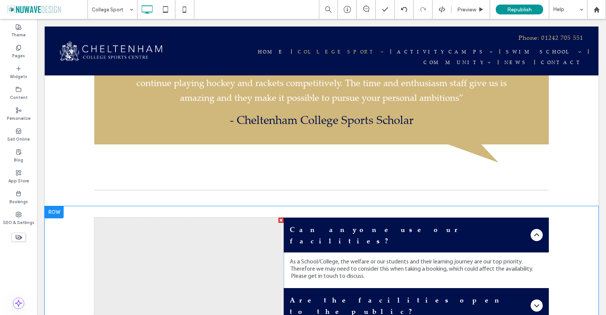
click at [52, 206] on div at bounding box center [54, 212] width 19 height 12
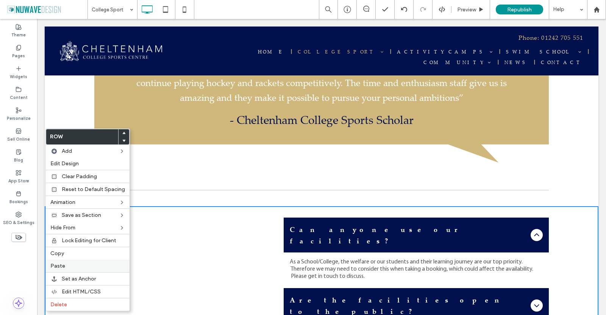
click at [76, 260] on div "Paste" at bounding box center [88, 265] width 84 height 13
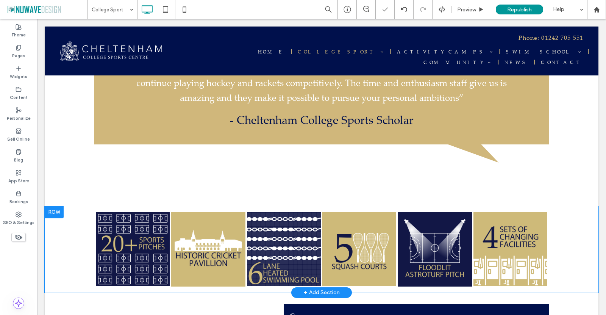
click at [57, 206] on div at bounding box center [54, 212] width 19 height 12
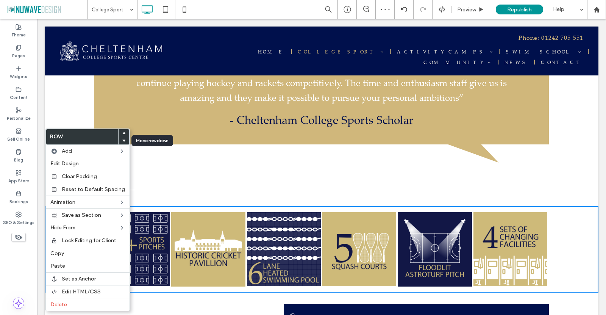
click at [122, 140] on use at bounding box center [123, 140] width 3 height 2
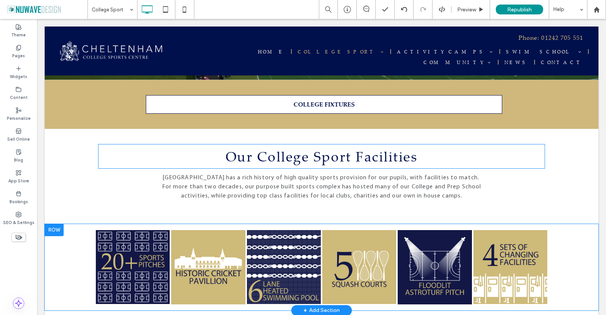
scroll to position [266, 0]
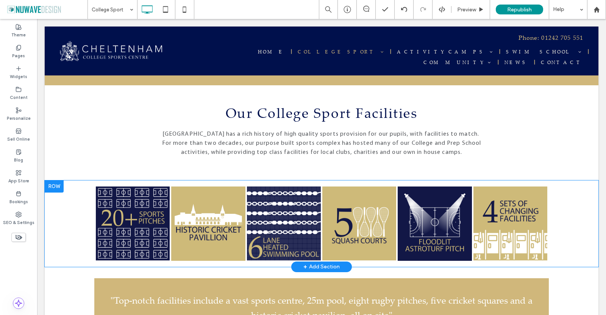
click at [48, 180] on div at bounding box center [54, 186] width 19 height 12
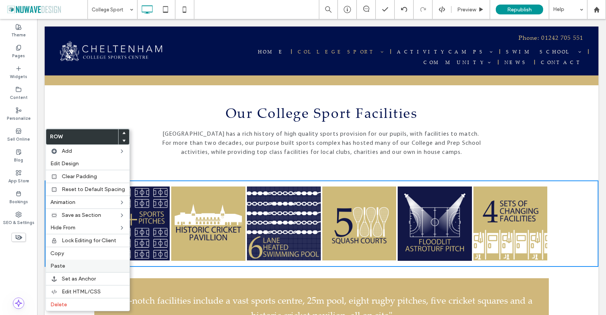
click at [81, 300] on div "Delete" at bounding box center [88, 304] width 84 height 13
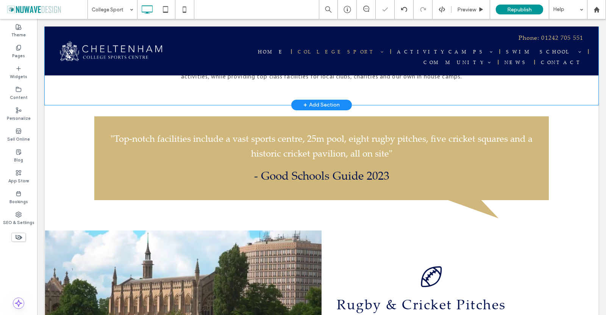
scroll to position [342, 0]
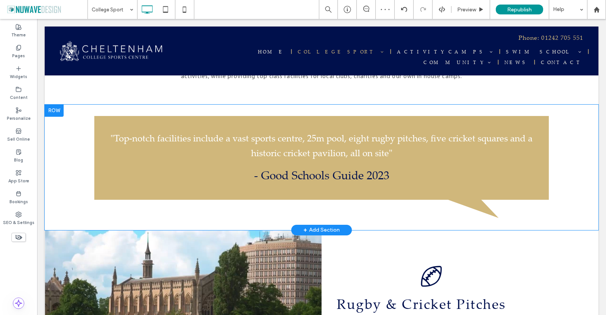
click at [57, 105] on div at bounding box center [54, 111] width 19 height 12
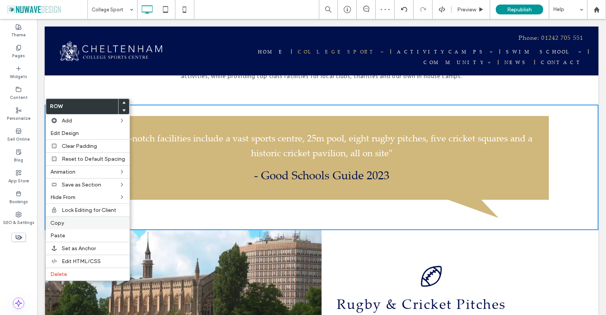
click at [62, 224] on span "Copy" at bounding box center [57, 223] width 14 height 6
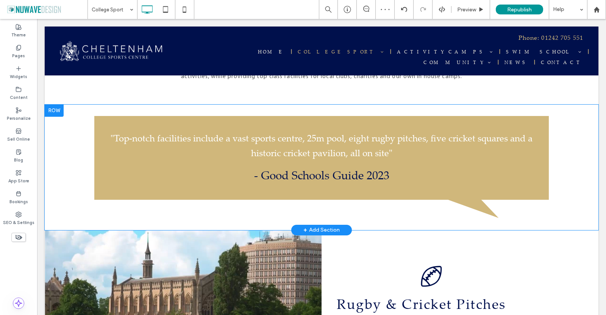
click at [60, 105] on div at bounding box center [54, 111] width 19 height 12
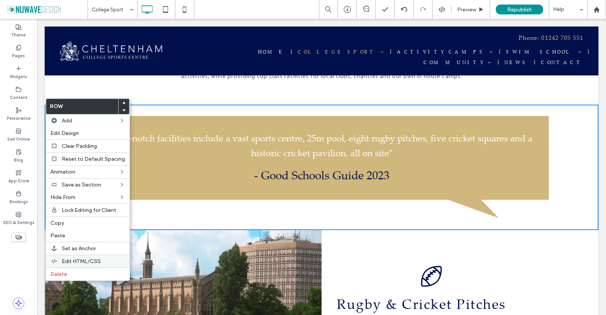
click at [67, 271] on label "Delete" at bounding box center [87, 274] width 75 height 6
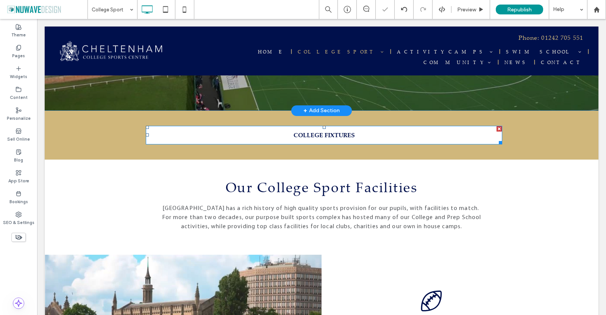
scroll to position [191, 0]
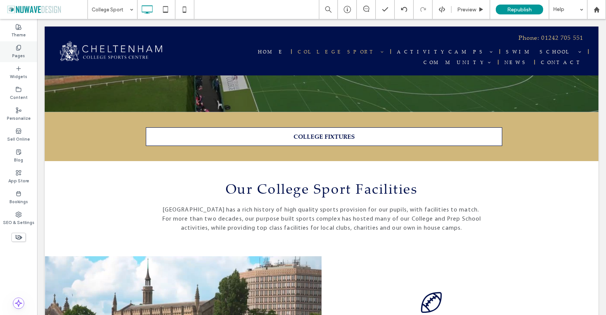
click at [20, 47] on icon at bounding box center [19, 48] width 6 height 6
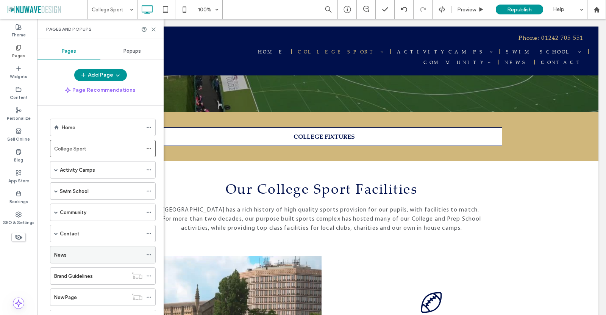
scroll to position [35, 0]
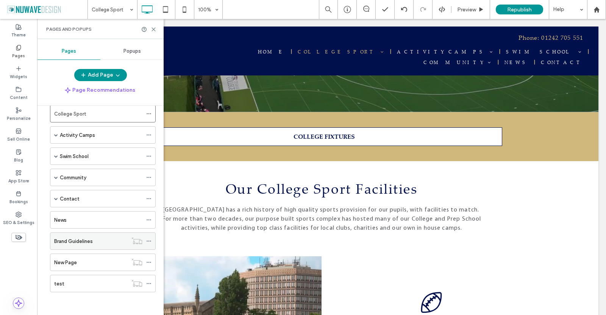
click at [84, 238] on label "Brand Guidelines" at bounding box center [73, 240] width 39 height 13
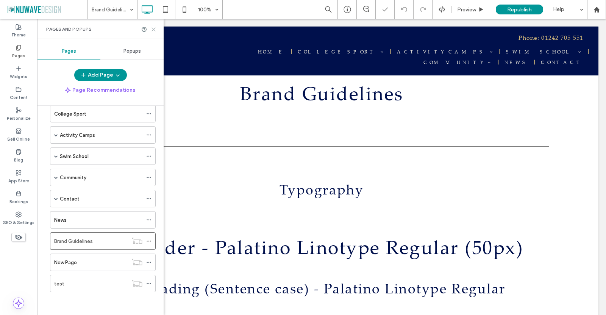
drag, startPoint x: 152, startPoint y: 27, endPoint x: 133, endPoint y: 33, distance: 19.1
click at [152, 28] on use at bounding box center [153, 29] width 3 height 3
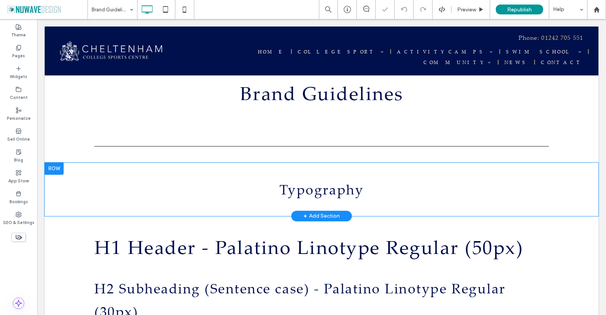
click at [56, 167] on div at bounding box center [54, 169] width 19 height 12
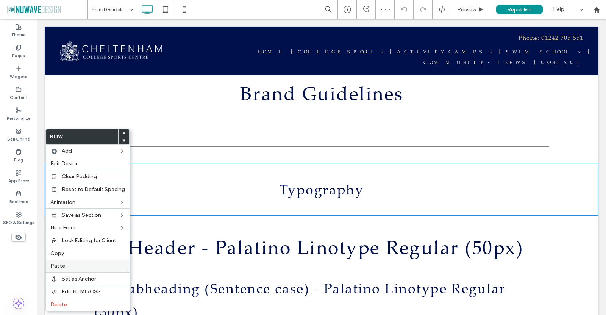
click at [68, 268] on label "Paste" at bounding box center [87, 266] width 75 height 6
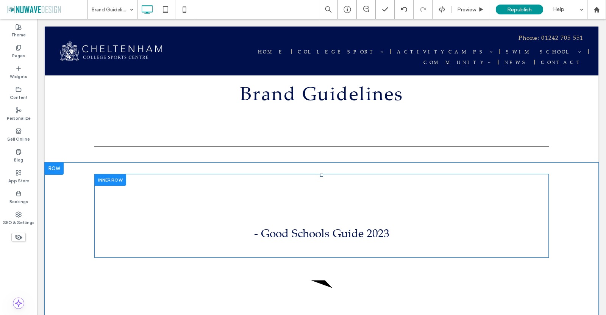
click at [116, 181] on div at bounding box center [110, 180] width 32 height 12
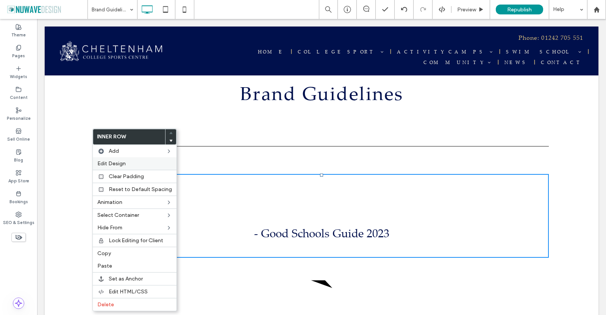
click at [130, 165] on label "Edit Design" at bounding box center [134, 163] width 75 height 6
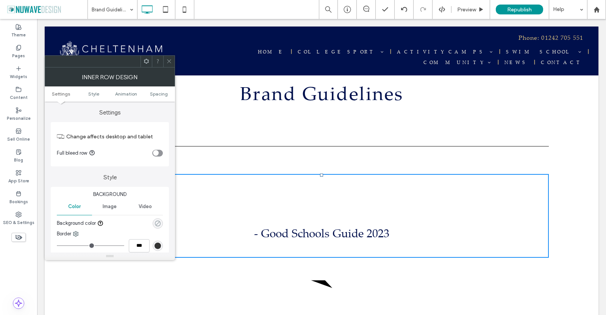
click at [159, 222] on use "rgba(0, 0, 0, 0)" at bounding box center [158, 223] width 6 height 6
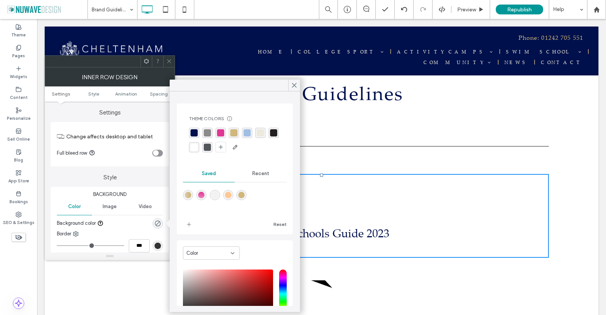
click at [237, 132] on div "rgba(208, 183, 123, 1)" at bounding box center [233, 132] width 7 height 7
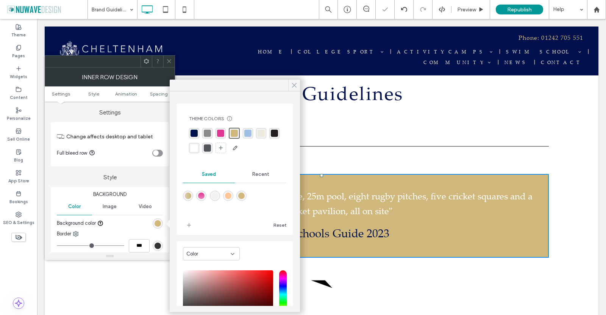
click at [295, 84] on use at bounding box center [294, 85] width 4 height 4
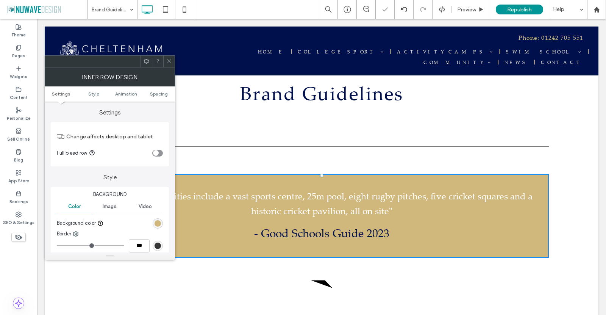
drag, startPoint x: 169, startPoint y: 58, endPoint x: 168, endPoint y: 85, distance: 27.3
click at [169, 58] on span at bounding box center [169, 61] width 6 height 11
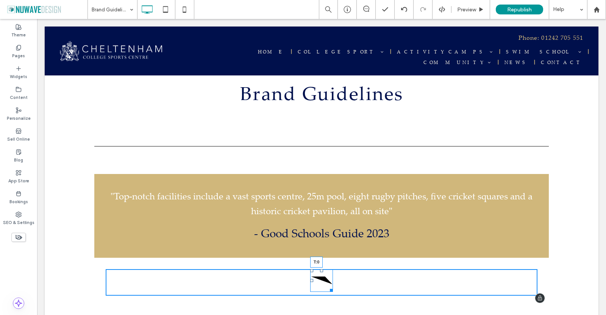
drag, startPoint x: 317, startPoint y: 268, endPoint x: 321, endPoint y: 266, distance: 3.9
click at [321, 269] on div "T:0" at bounding box center [321, 280] width 23 height 23
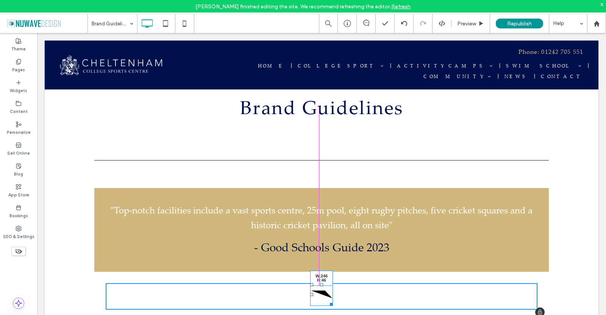
drag, startPoint x: 328, startPoint y: 296, endPoint x: 364, endPoint y: 291, distance: 35.6
click at [333, 283] on div "W:246 H:46" at bounding box center [321, 294] width 23 height 23
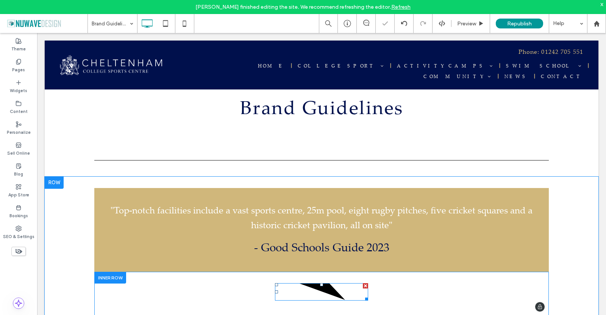
click at [328, 286] on polygon at bounding box center [322, 291] width 47 height 17
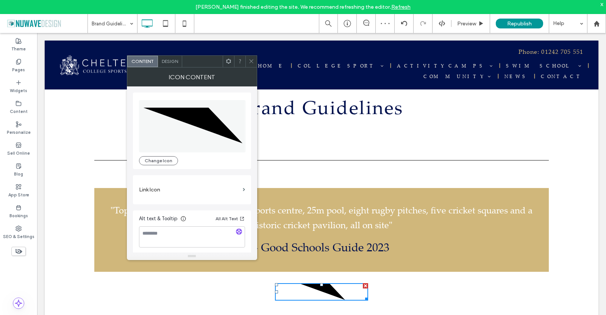
click at [168, 61] on span "Design" at bounding box center [170, 61] width 16 height 6
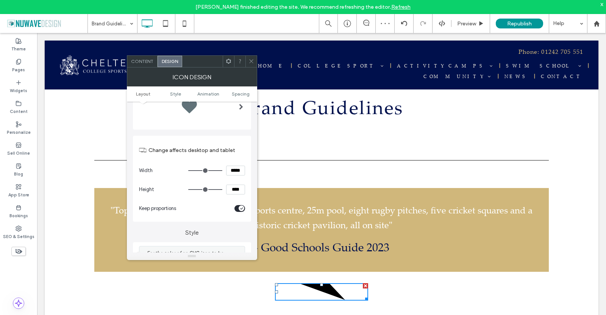
scroll to position [152, 0]
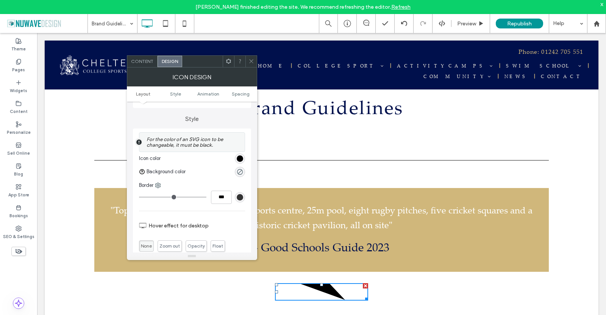
click at [238, 158] on div "rgb(0, 0, 0)" at bounding box center [240, 158] width 6 height 6
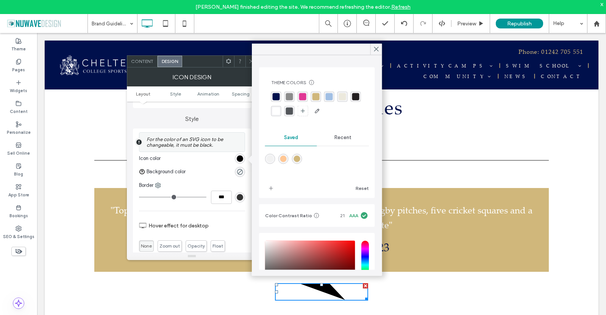
click at [314, 98] on div "rgba(208, 183, 123, 1)" at bounding box center [316, 96] width 7 height 7
drag, startPoint x: 338, startPoint y: 17, endPoint x: 375, endPoint y: 50, distance: 49.6
click at [375, 50] on use at bounding box center [376, 49] width 4 height 4
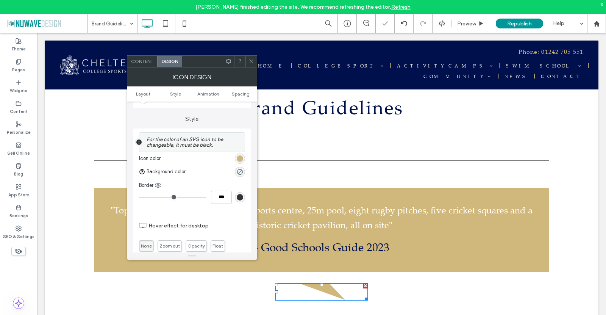
click at [253, 61] on icon at bounding box center [252, 61] width 6 height 6
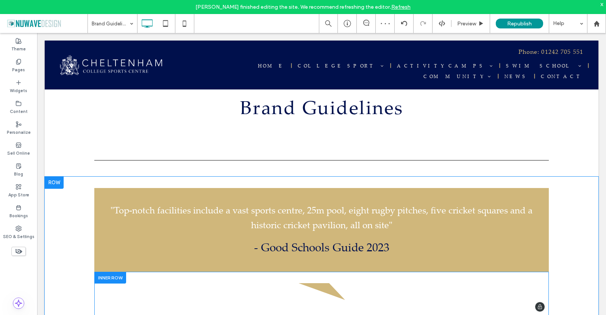
click at [245, 272] on div "Click To Paste Click To Paste" at bounding box center [321, 294] width 455 height 44
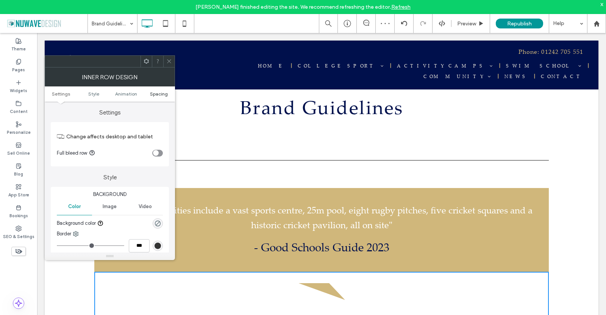
click at [156, 96] on span "Spacing" at bounding box center [159, 94] width 18 height 6
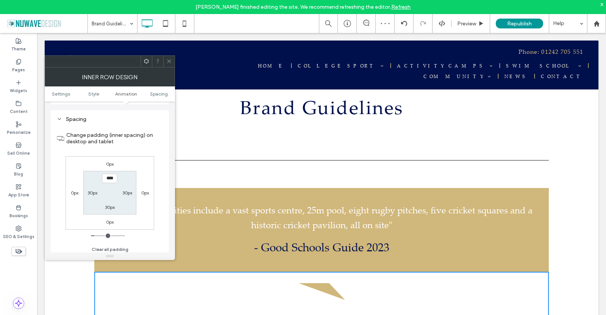
scroll to position [237, 0]
type input "***"
type input "*"
click at [147, 151] on div "Change padding (inner spacing) on desktop and tablet 0px 0px 0px 0px *** 30px 3…" at bounding box center [110, 186] width 106 height 131
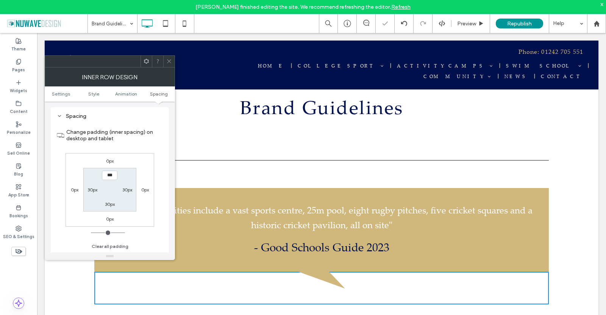
click at [170, 59] on icon at bounding box center [169, 61] width 6 height 6
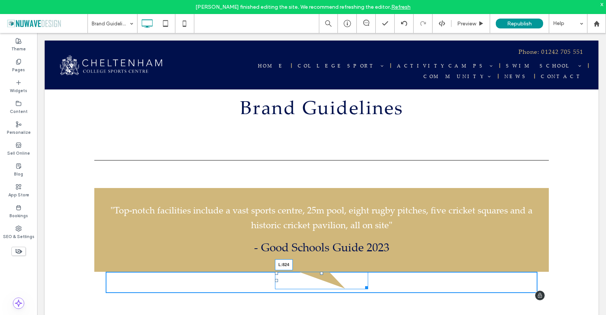
drag, startPoint x: 272, startPoint y: 275, endPoint x: 415, endPoint y: 275, distance: 142.8
click at [278, 279] on div at bounding box center [276, 280] width 3 height 3
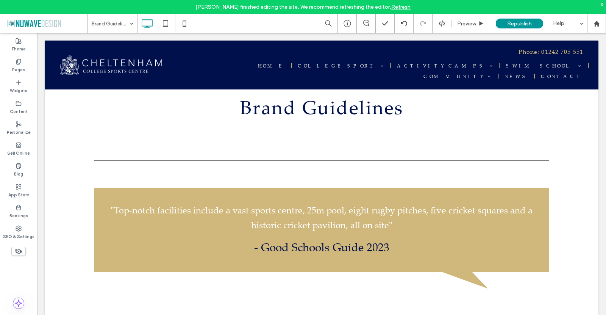
click at [603, 5] on div "x" at bounding box center [601, 4] width 3 height 6
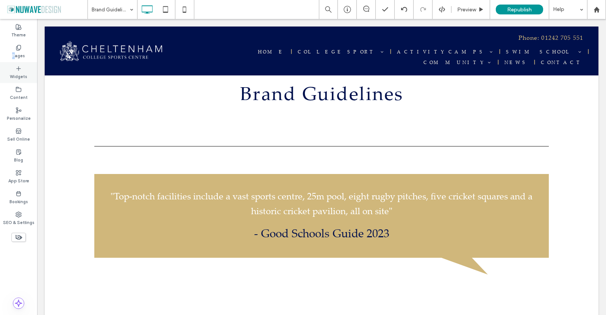
drag, startPoint x: 14, startPoint y: 49, endPoint x: 19, endPoint y: 63, distance: 14.1
click at [14, 50] on div "Pages" at bounding box center [18, 51] width 37 height 21
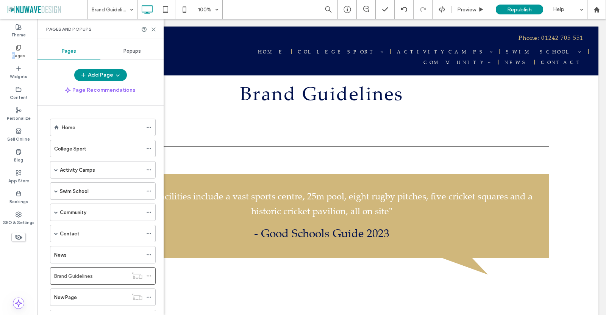
click at [67, 149] on label "College Sport" at bounding box center [70, 148] width 32 height 13
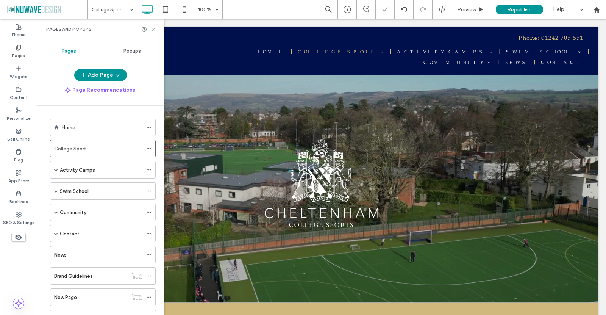
click at [153, 29] on icon at bounding box center [154, 30] width 6 height 6
